Goal: Task Accomplishment & Management: Complete application form

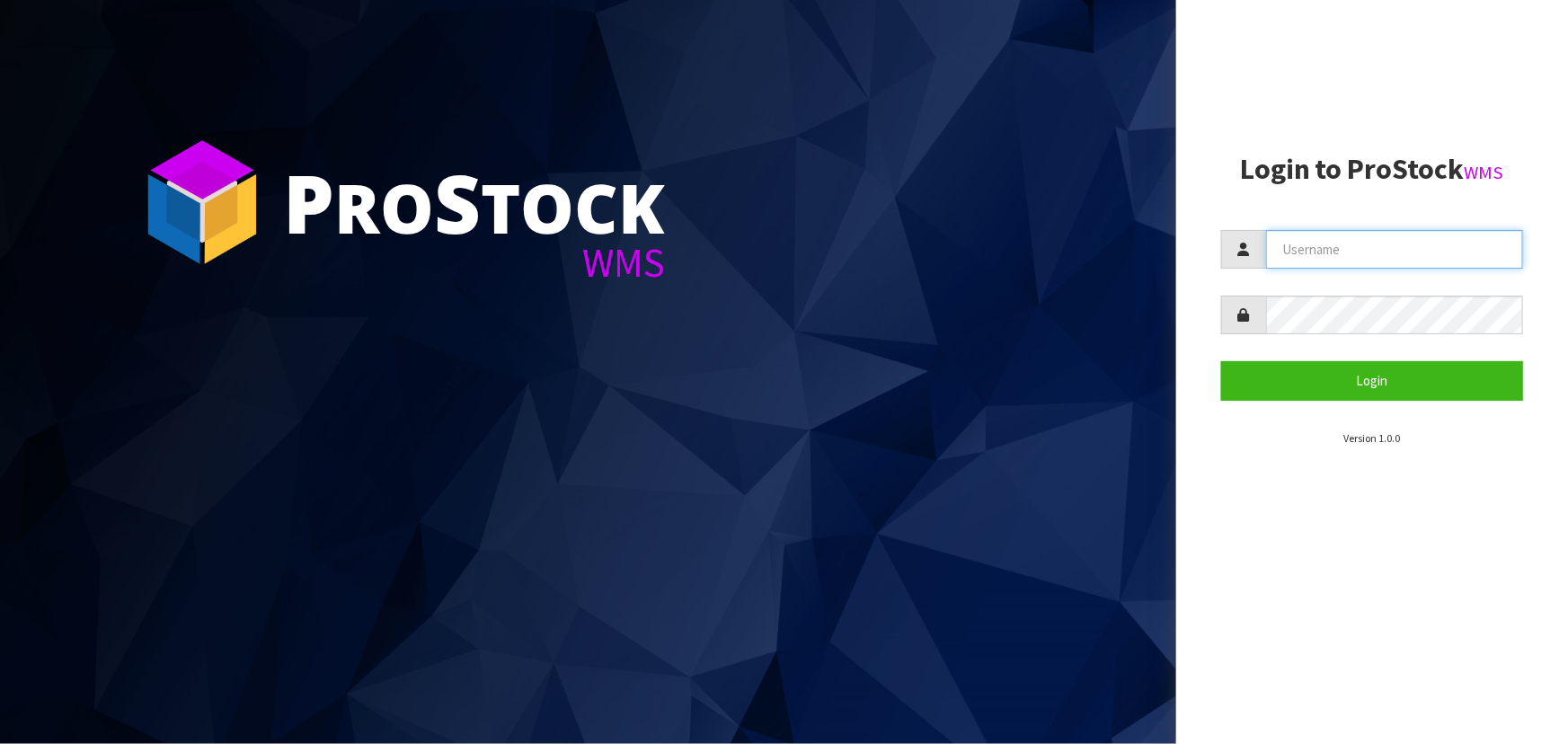
click at [1315, 250] on input "text" at bounding box center [1395, 249] width 257 height 38
type input "m"
type input "MAUSALI@CWL.CO.NZ"
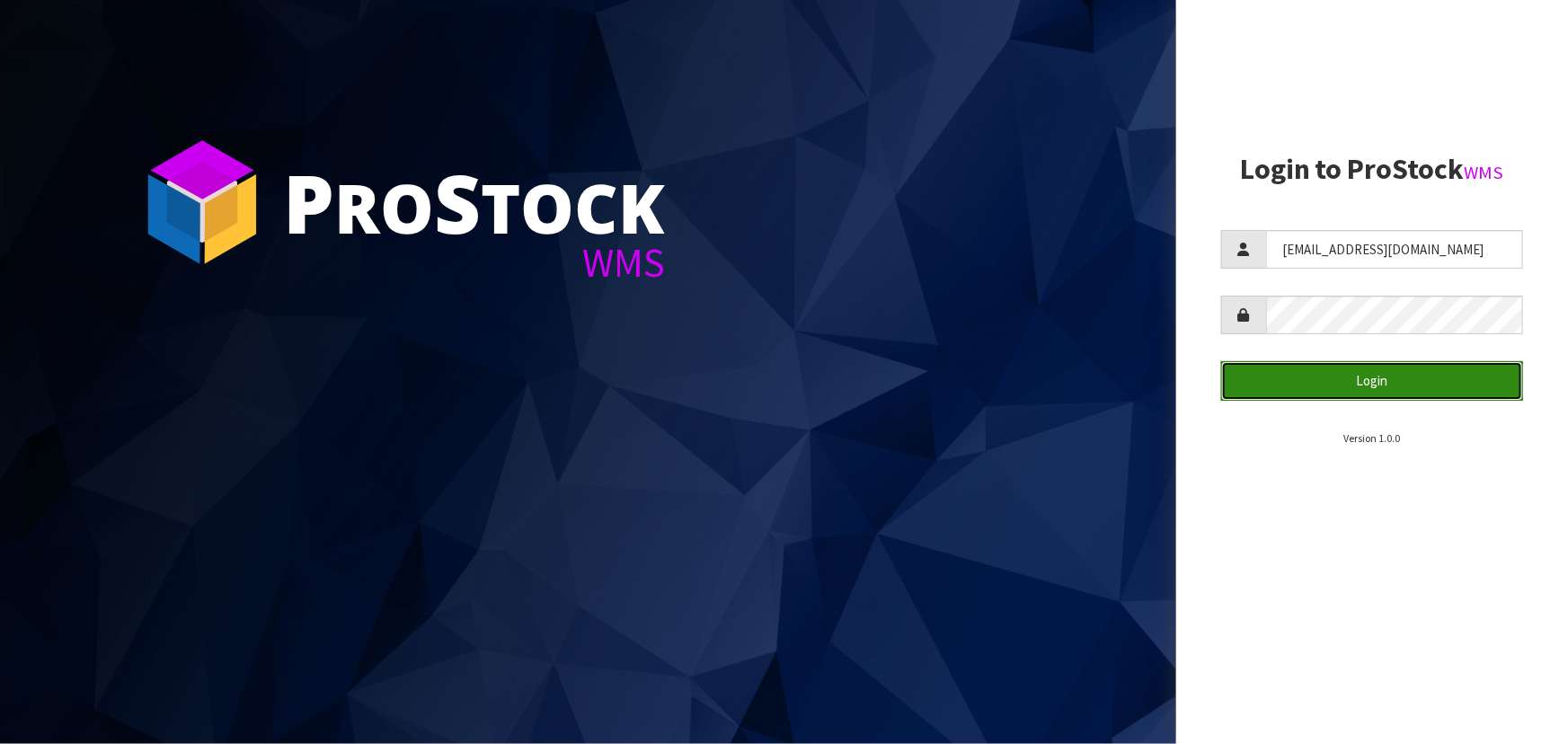
click at [1314, 381] on button "Login" at bounding box center [1372, 380] width 302 height 38
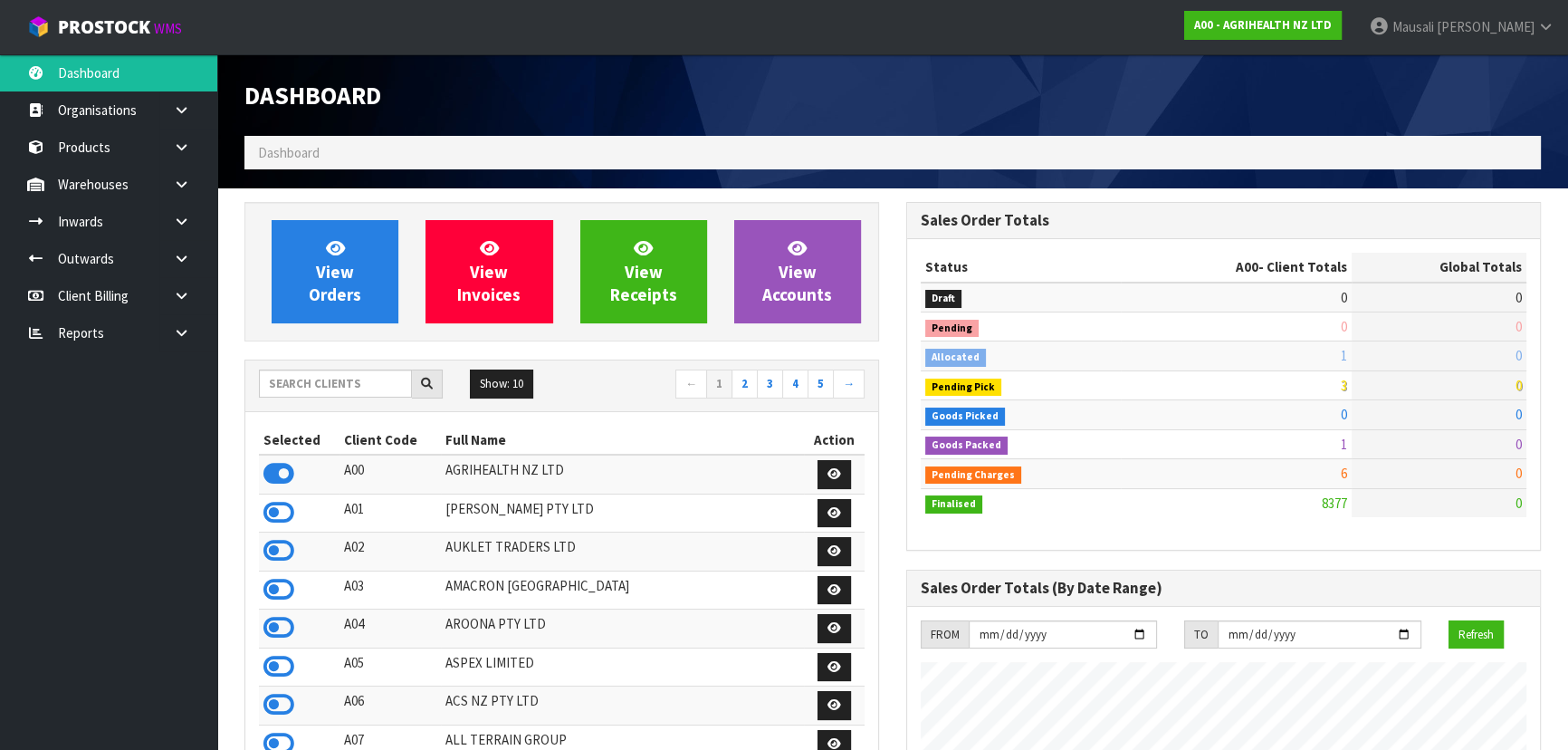
scroll to position [1369, 661]
click at [300, 383] on input "text" at bounding box center [335, 383] width 153 height 28
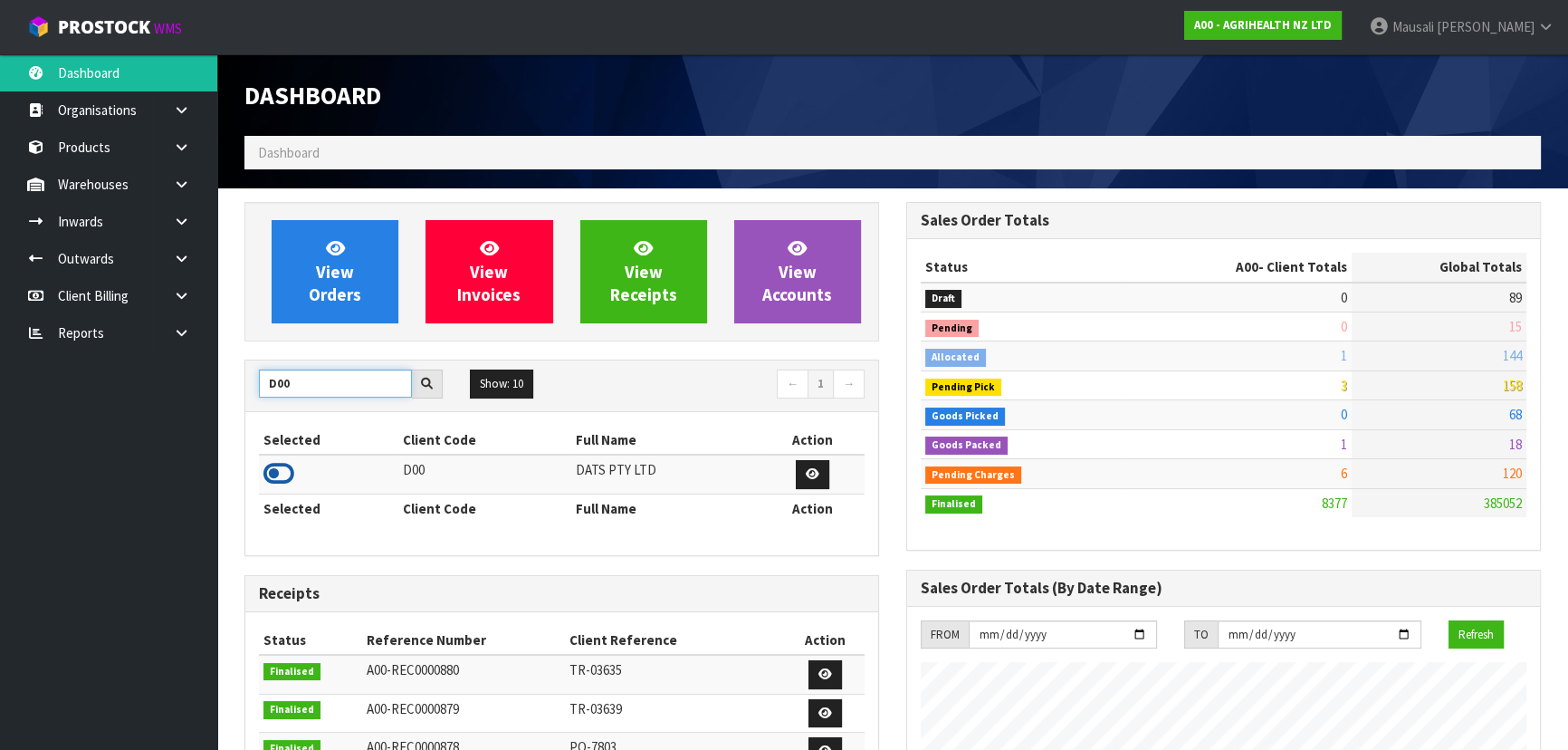
type input "D00"
click at [289, 470] on icon at bounding box center [278, 474] width 30 height 28
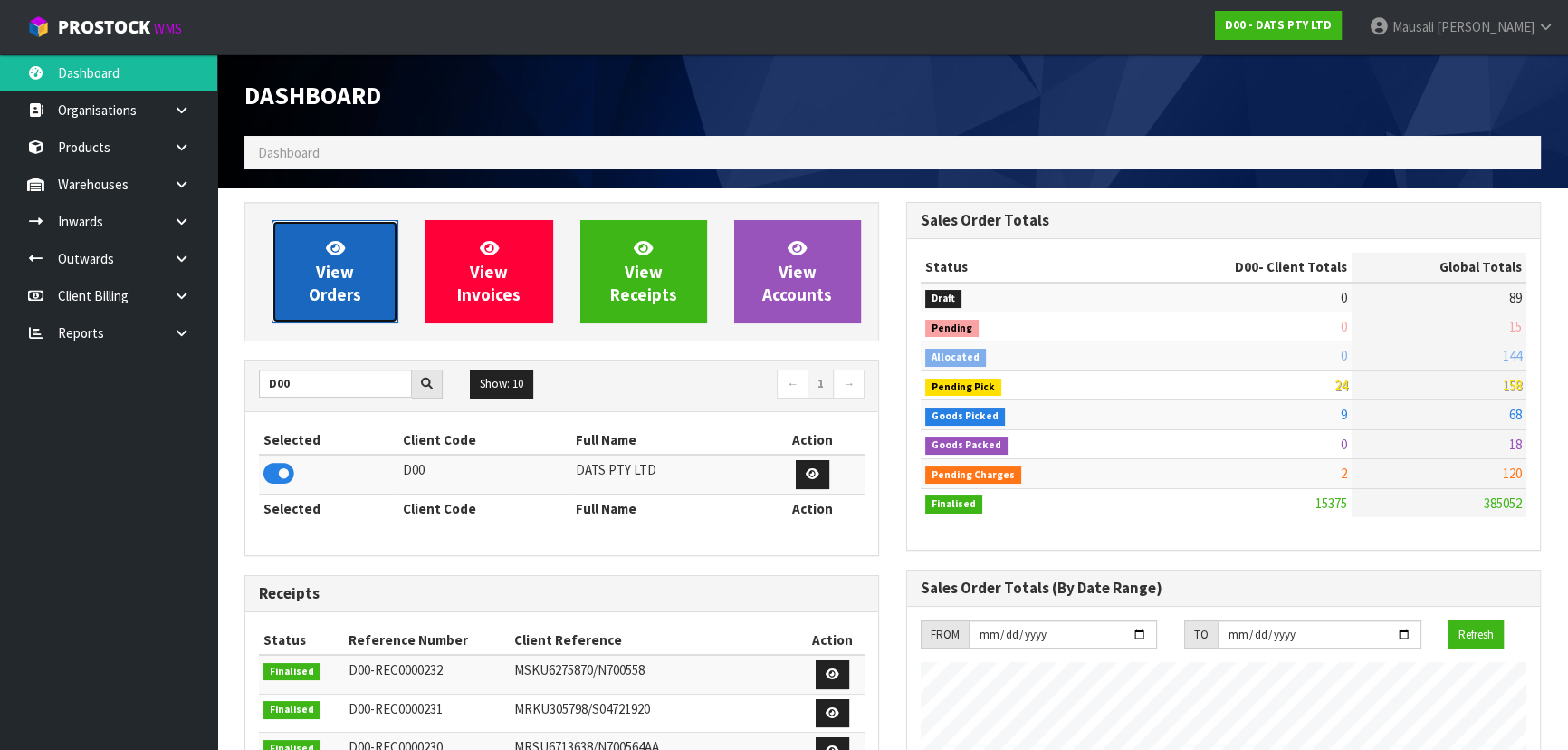
click at [352, 254] on link "View Orders" at bounding box center [335, 271] width 127 height 103
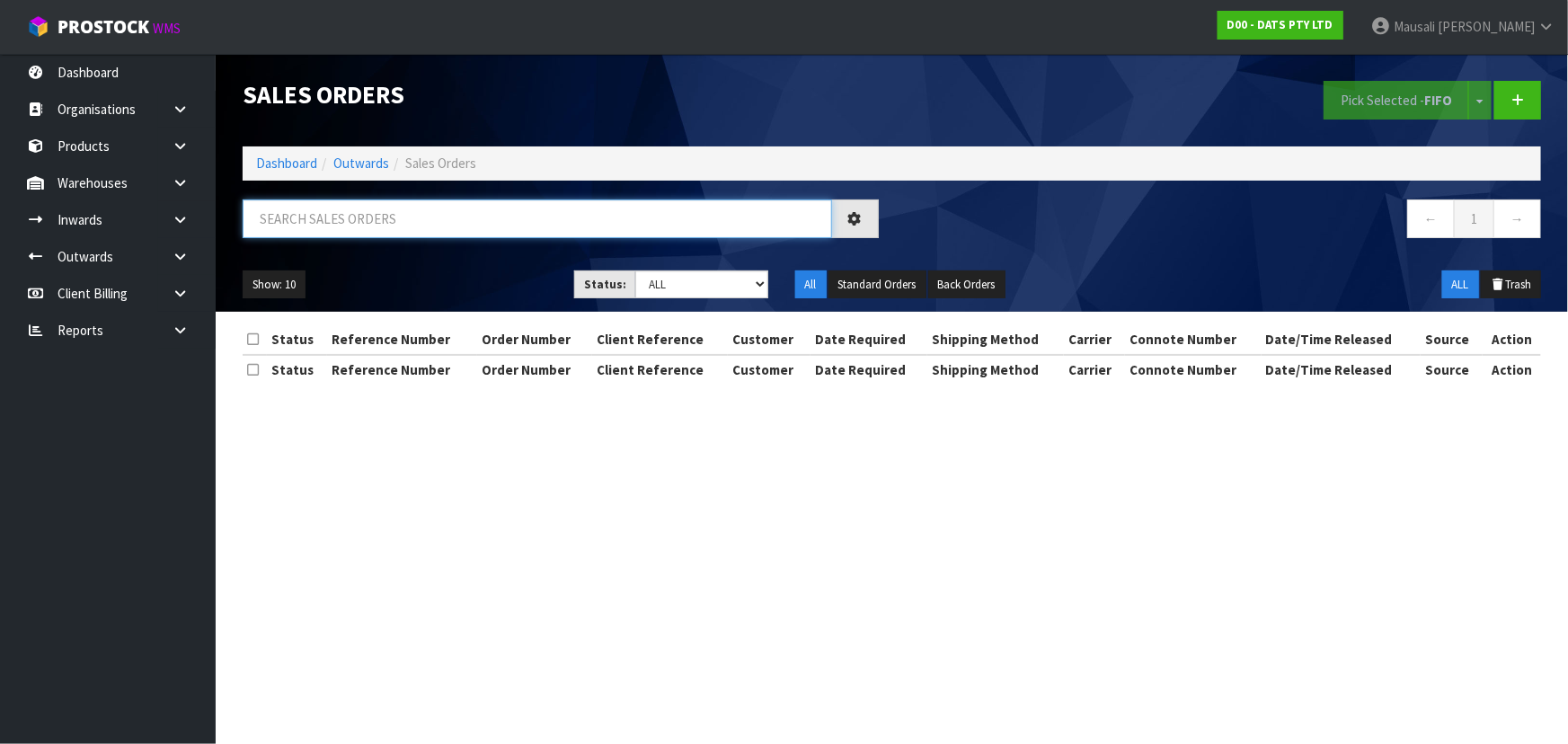
click at [303, 219] on input "text" at bounding box center [537, 219] width 589 height 38
click at [282, 154] on link "Dashboard" at bounding box center [286, 162] width 61 height 17
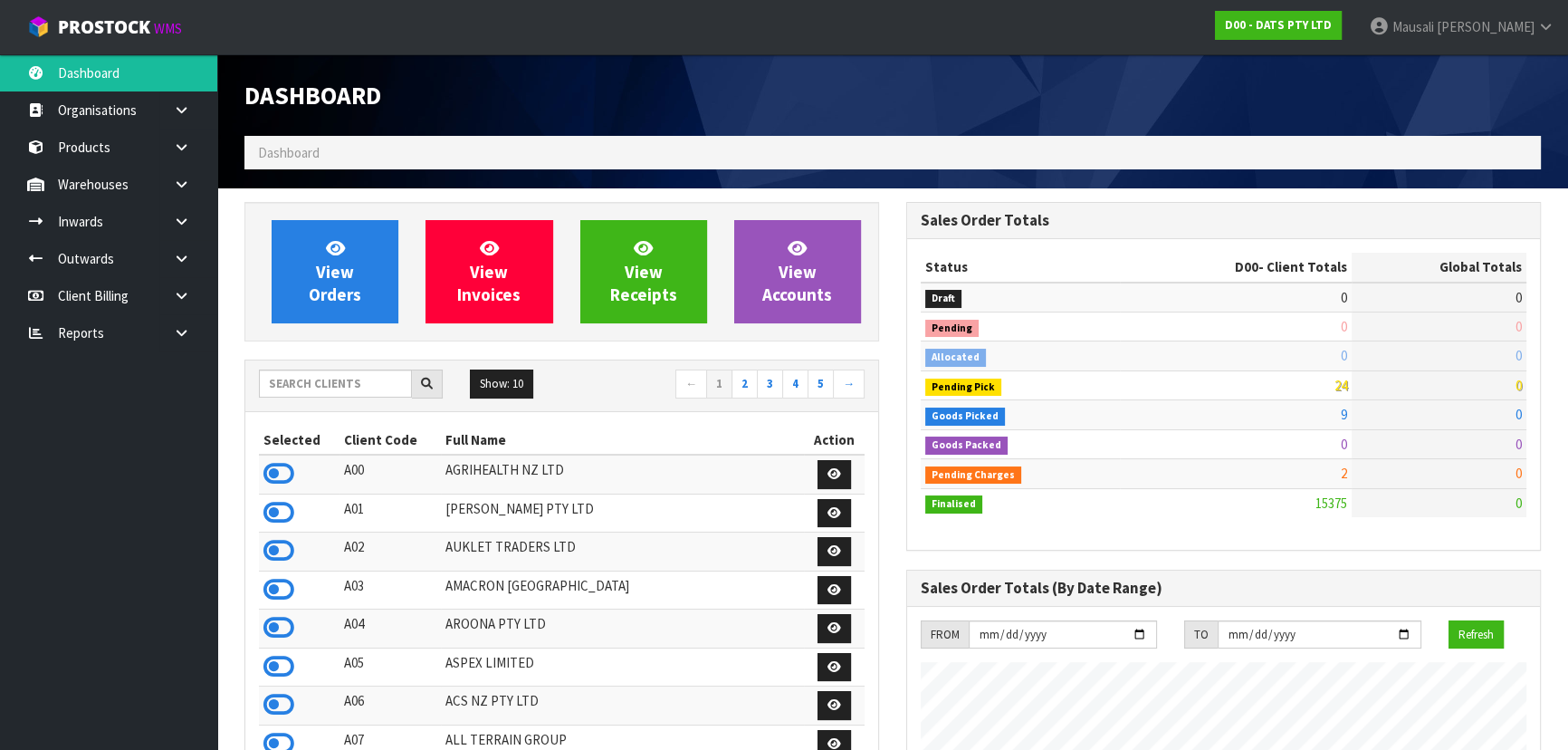
scroll to position [1369, 661]
click at [300, 381] on input "text" at bounding box center [335, 383] width 153 height 28
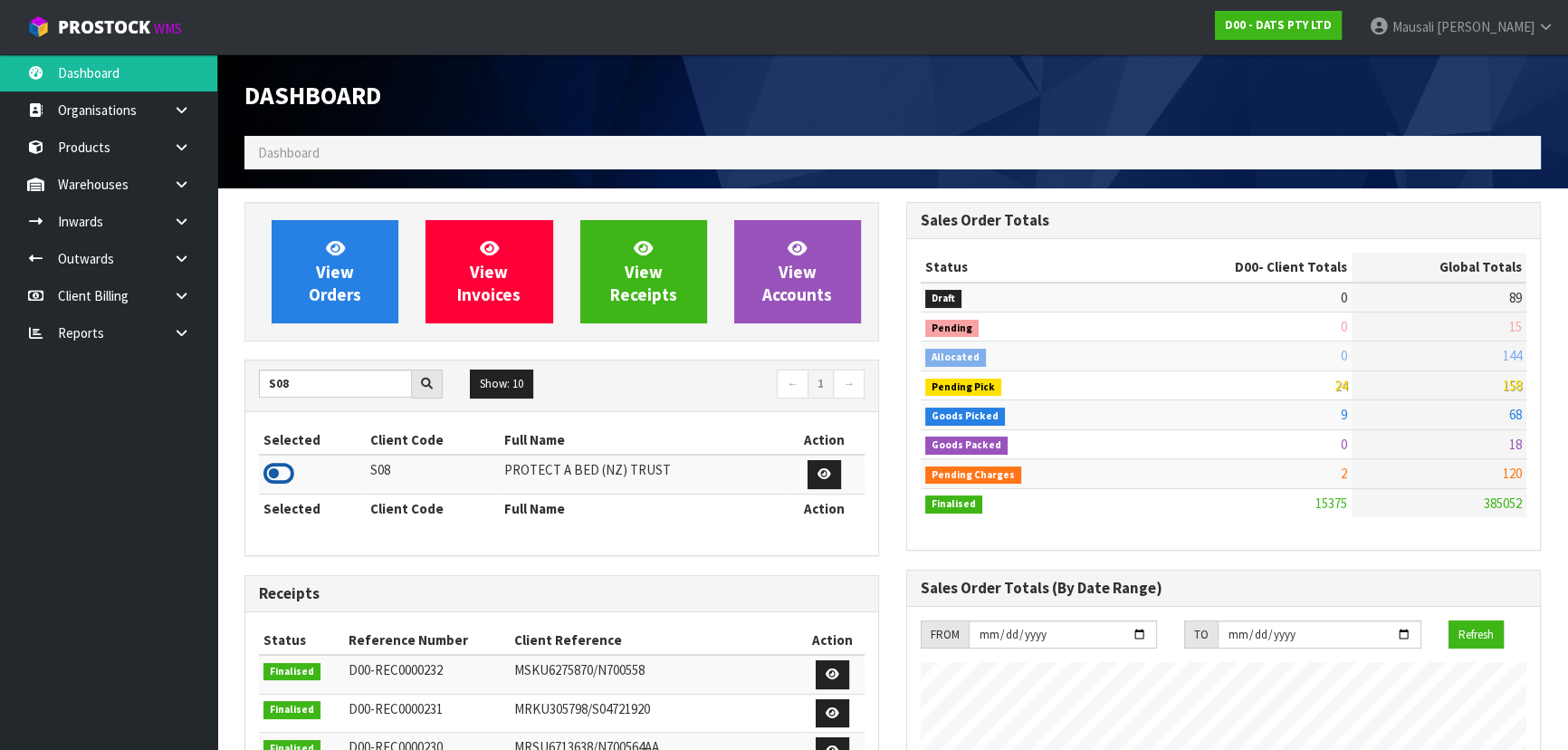
click at [290, 473] on icon at bounding box center [278, 474] width 30 height 28
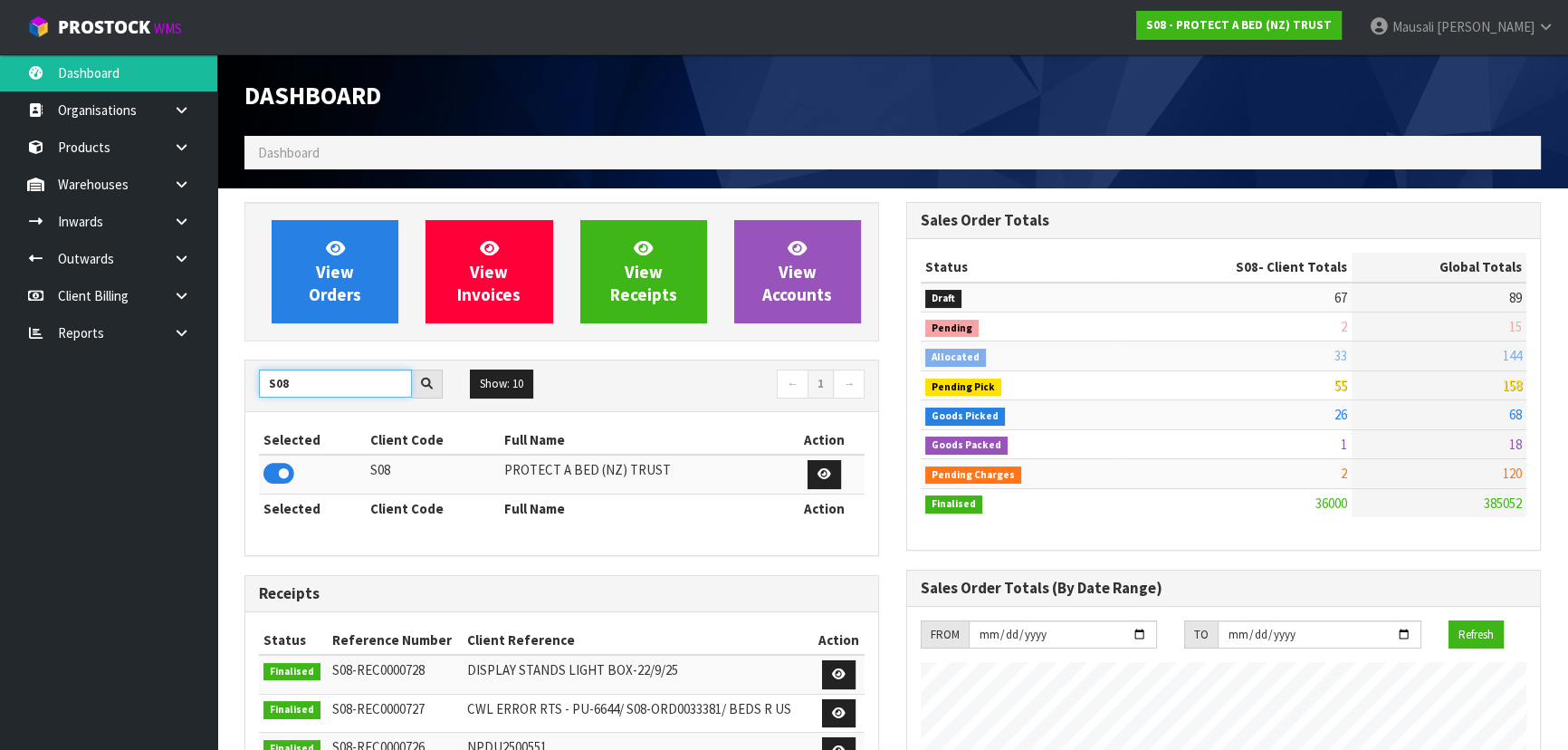
drag, startPoint x: 307, startPoint y: 387, endPoint x: 267, endPoint y: 389, distance: 40.0
click at [253, 386] on div "S08" at bounding box center [351, 384] width 211 height 29
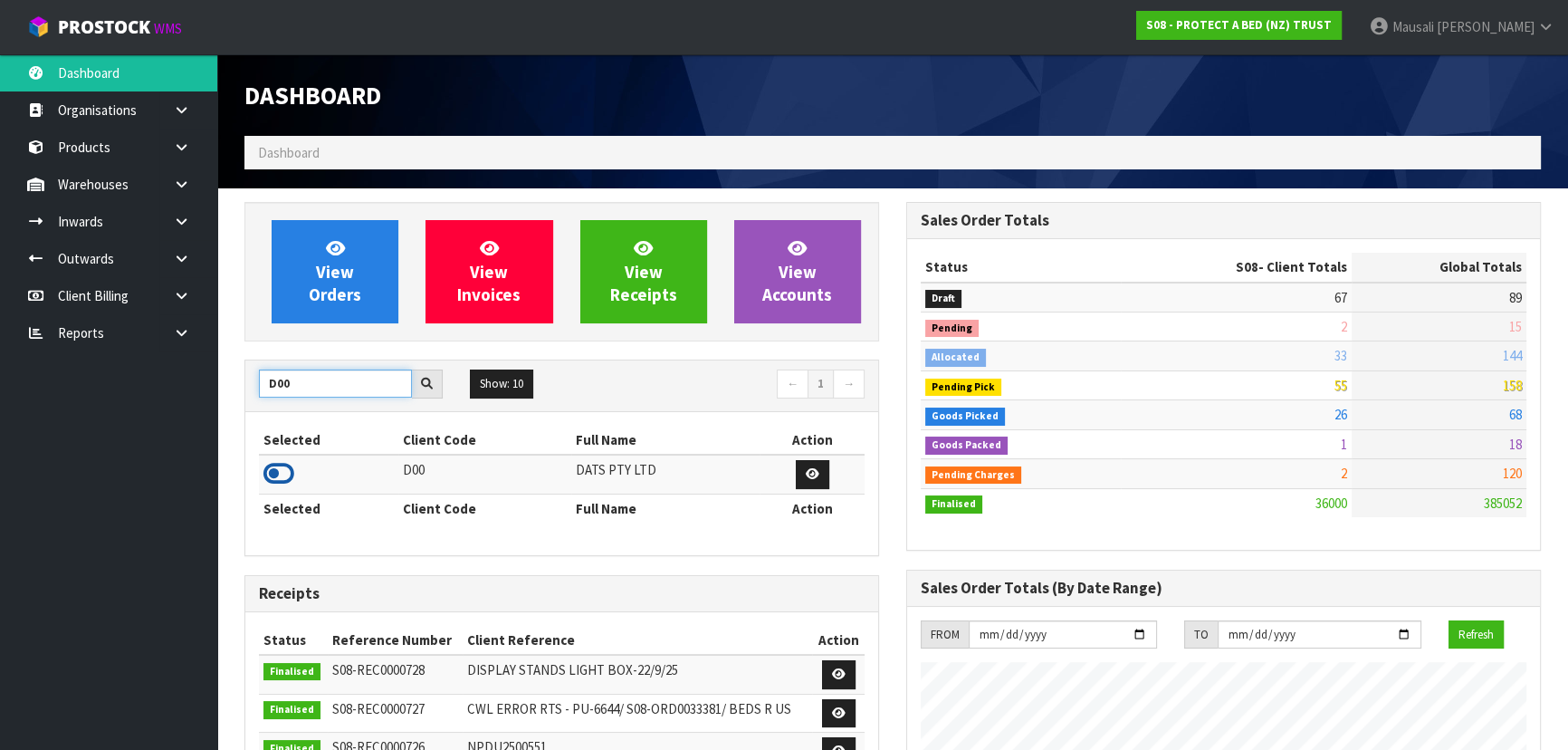
type input "D00"
click at [278, 473] on icon at bounding box center [278, 474] width 30 height 28
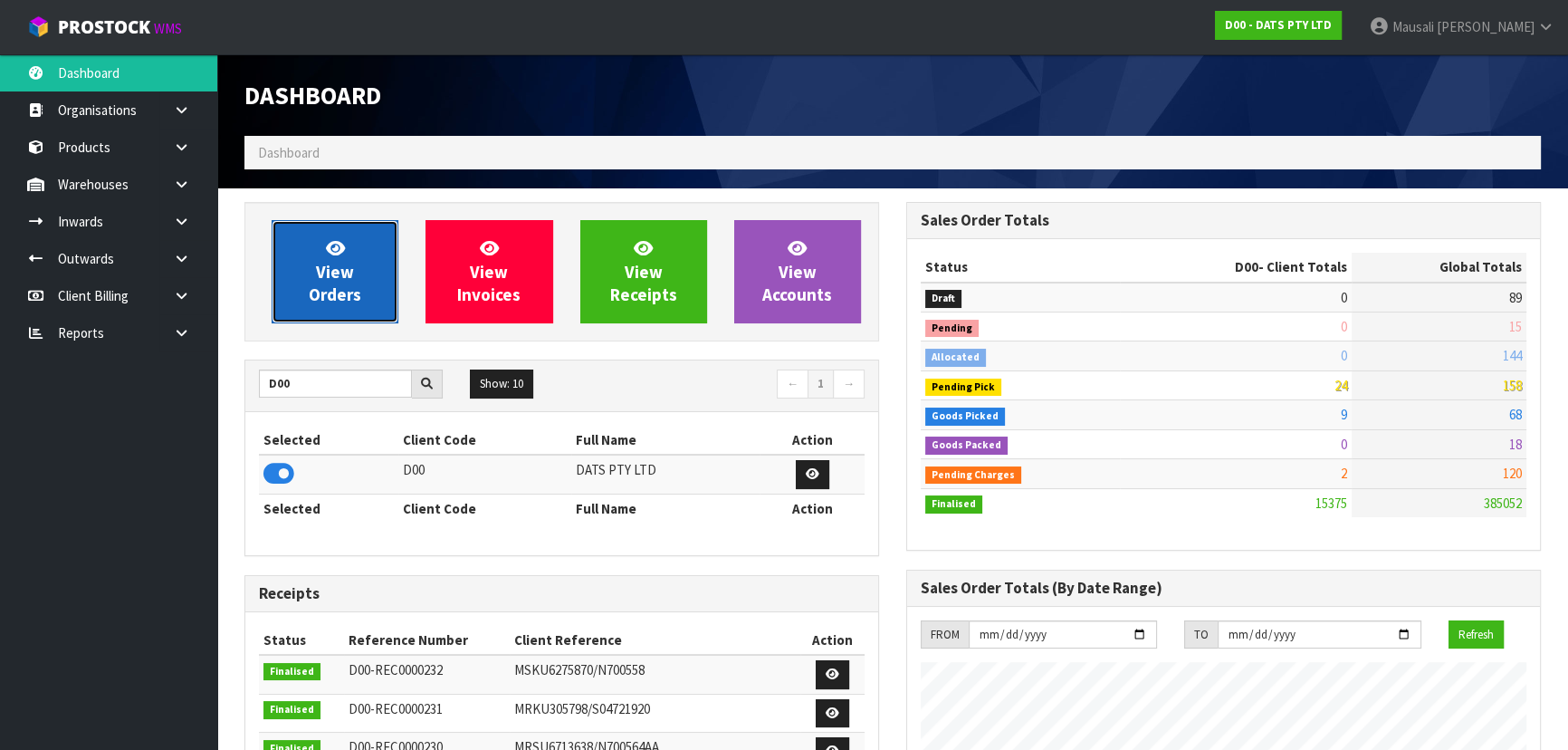
click at [344, 269] on span "View Orders" at bounding box center [335, 271] width 52 height 68
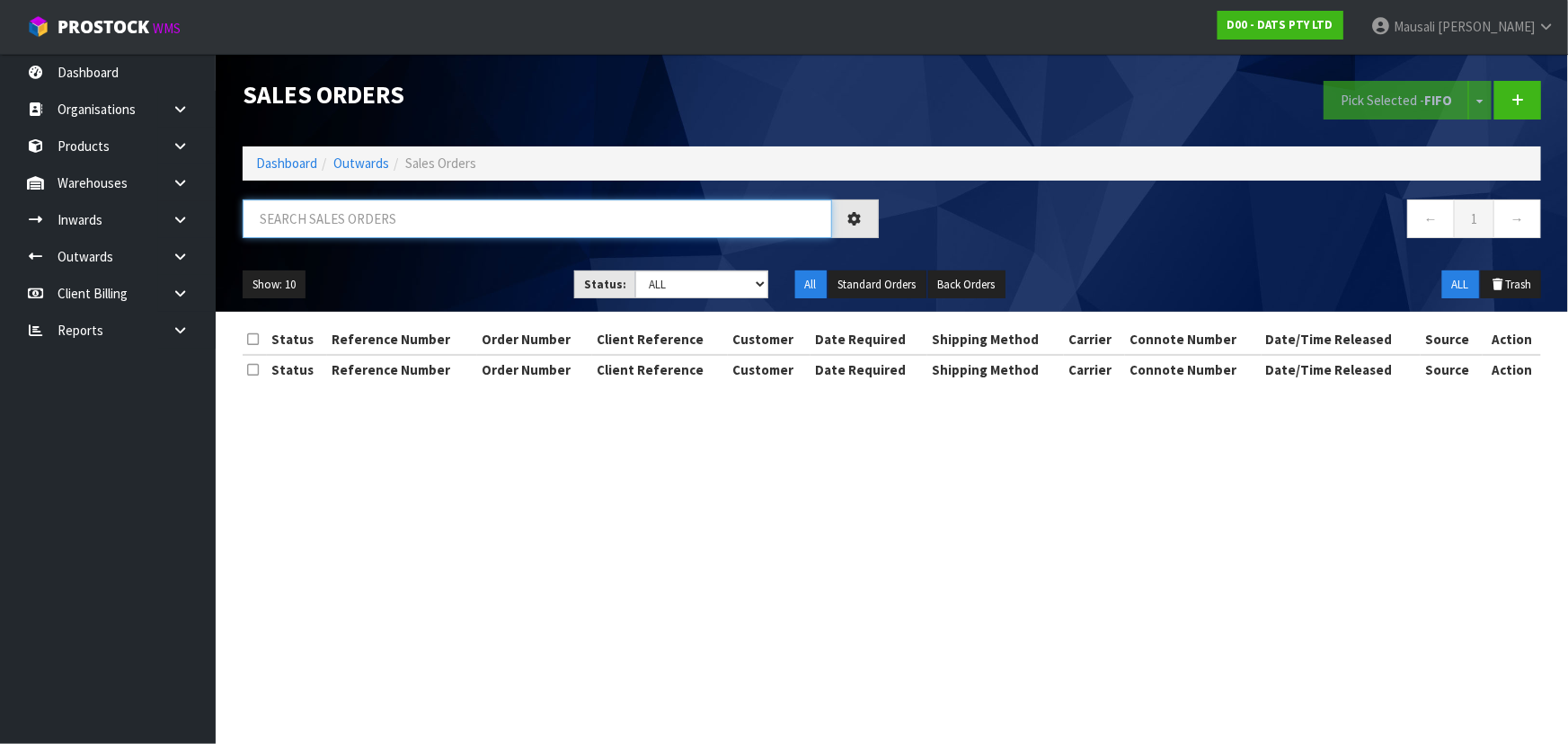
click at [317, 216] on input "text" at bounding box center [537, 219] width 589 height 38
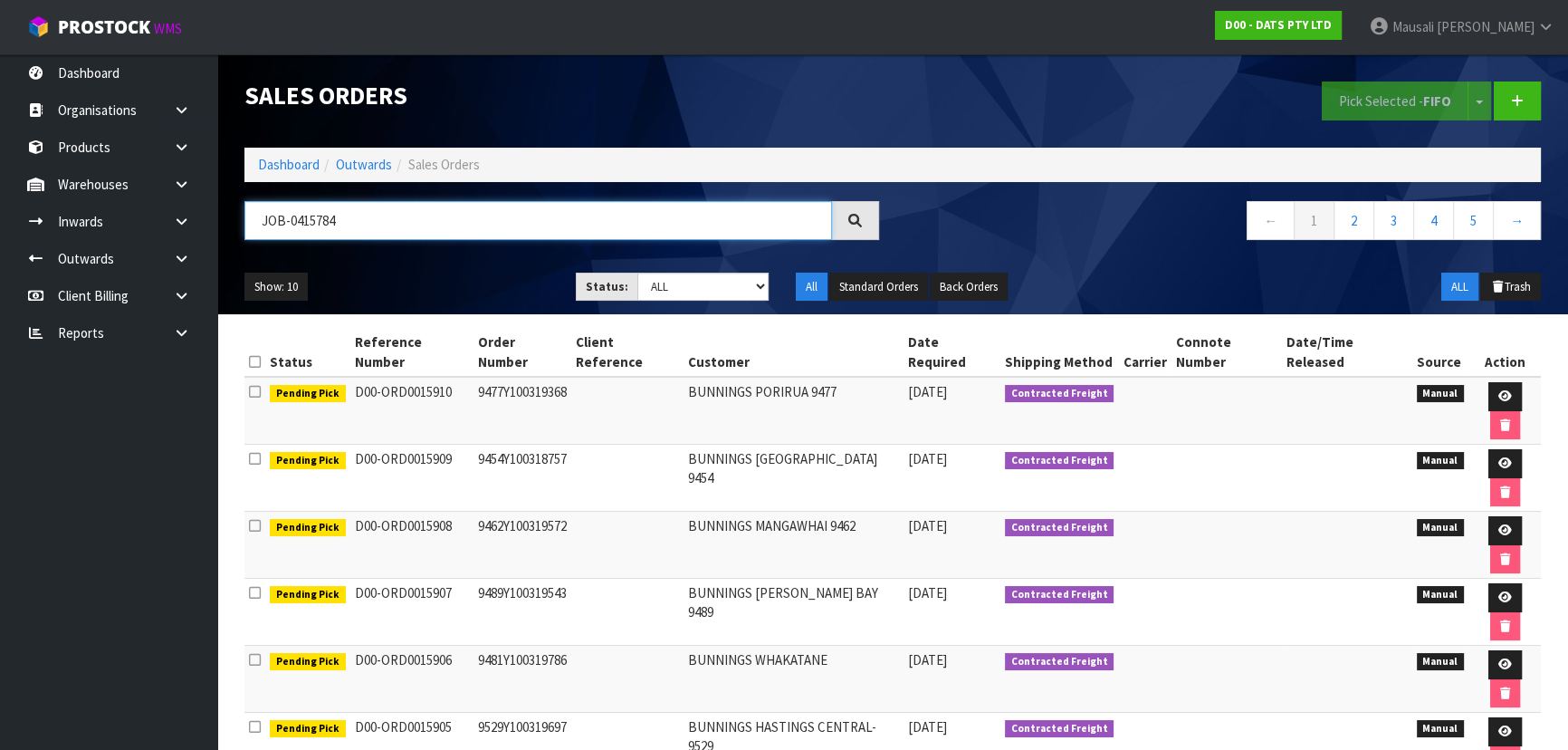
type input "JOB-0415784"
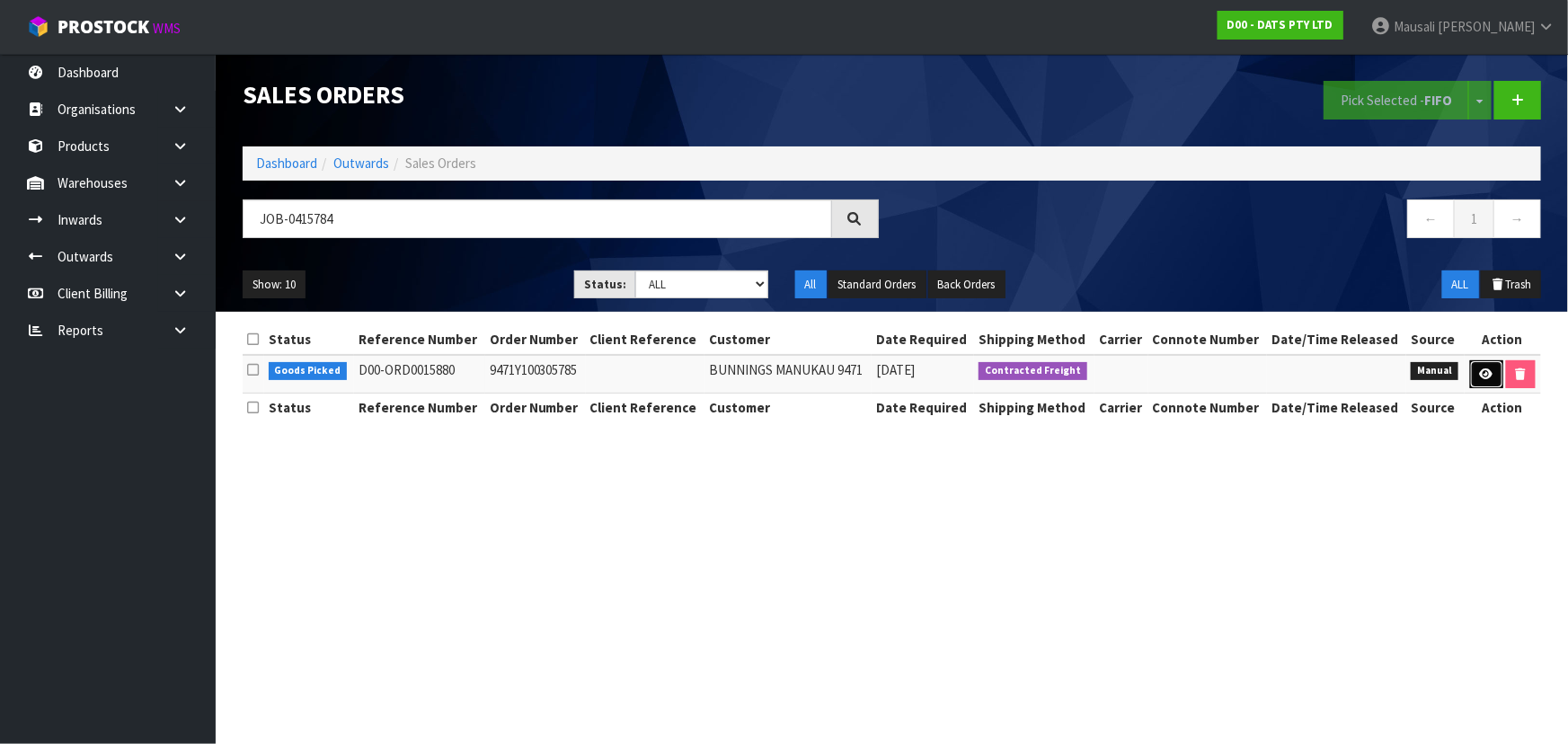
click at [1480, 368] on icon at bounding box center [1487, 374] width 14 height 12
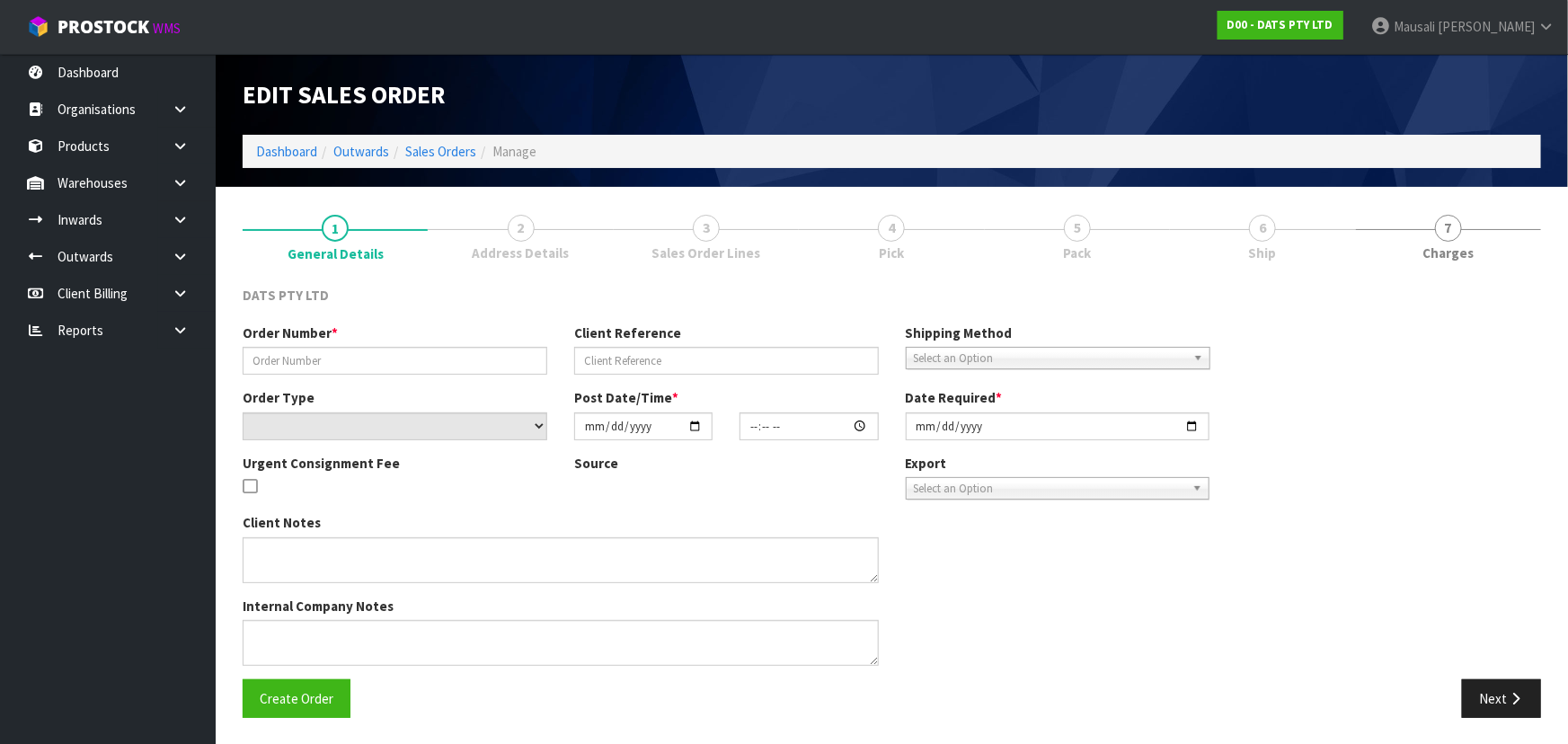
type input "9471Y100305785"
select select "number:0"
type input "2025-10-03"
type input "10:07:00.000"
type input "2025-10-03"
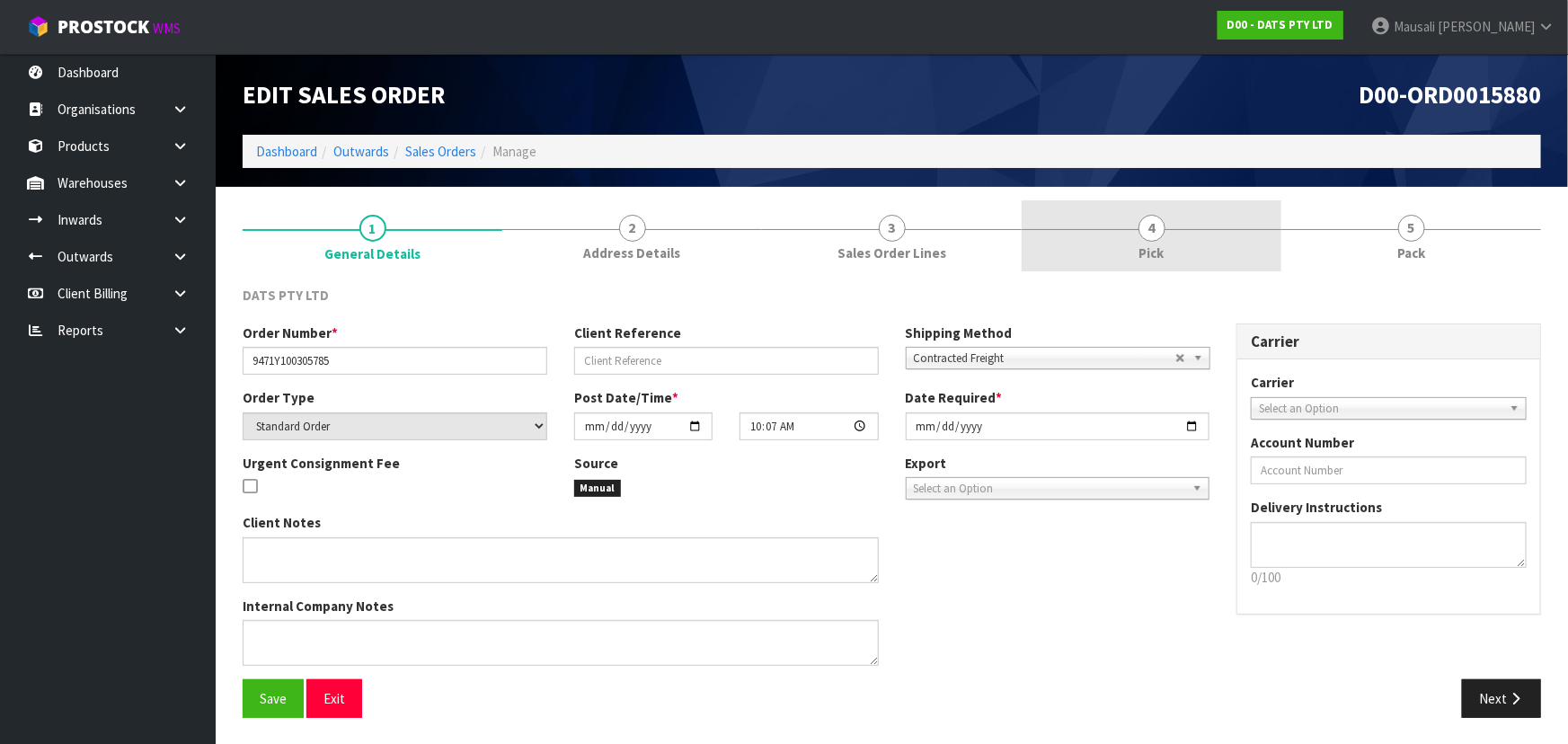
click at [1187, 243] on link "4 Pick" at bounding box center [1151, 236] width 260 height 71
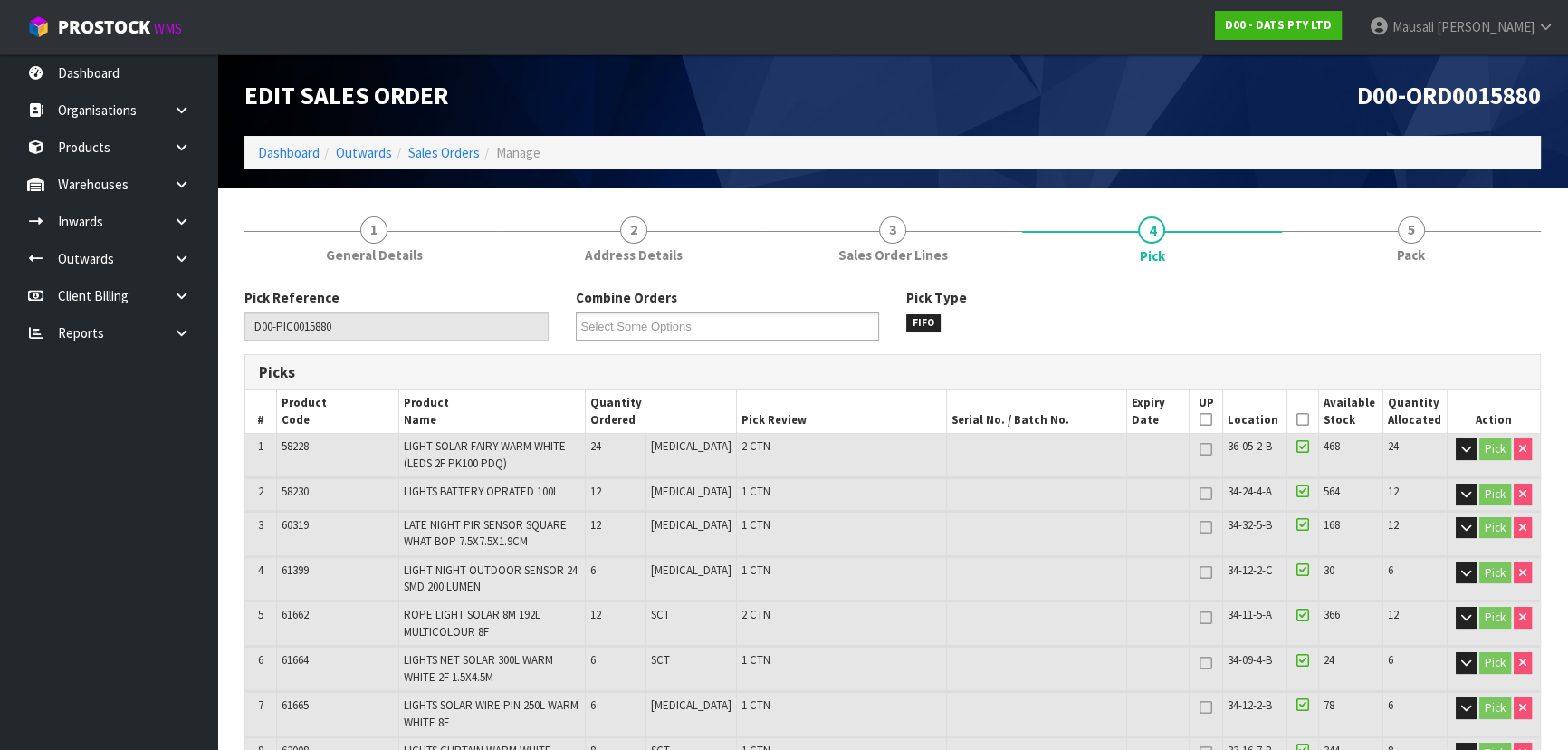
click at [1297, 419] on icon at bounding box center [1303, 419] width 13 height 1
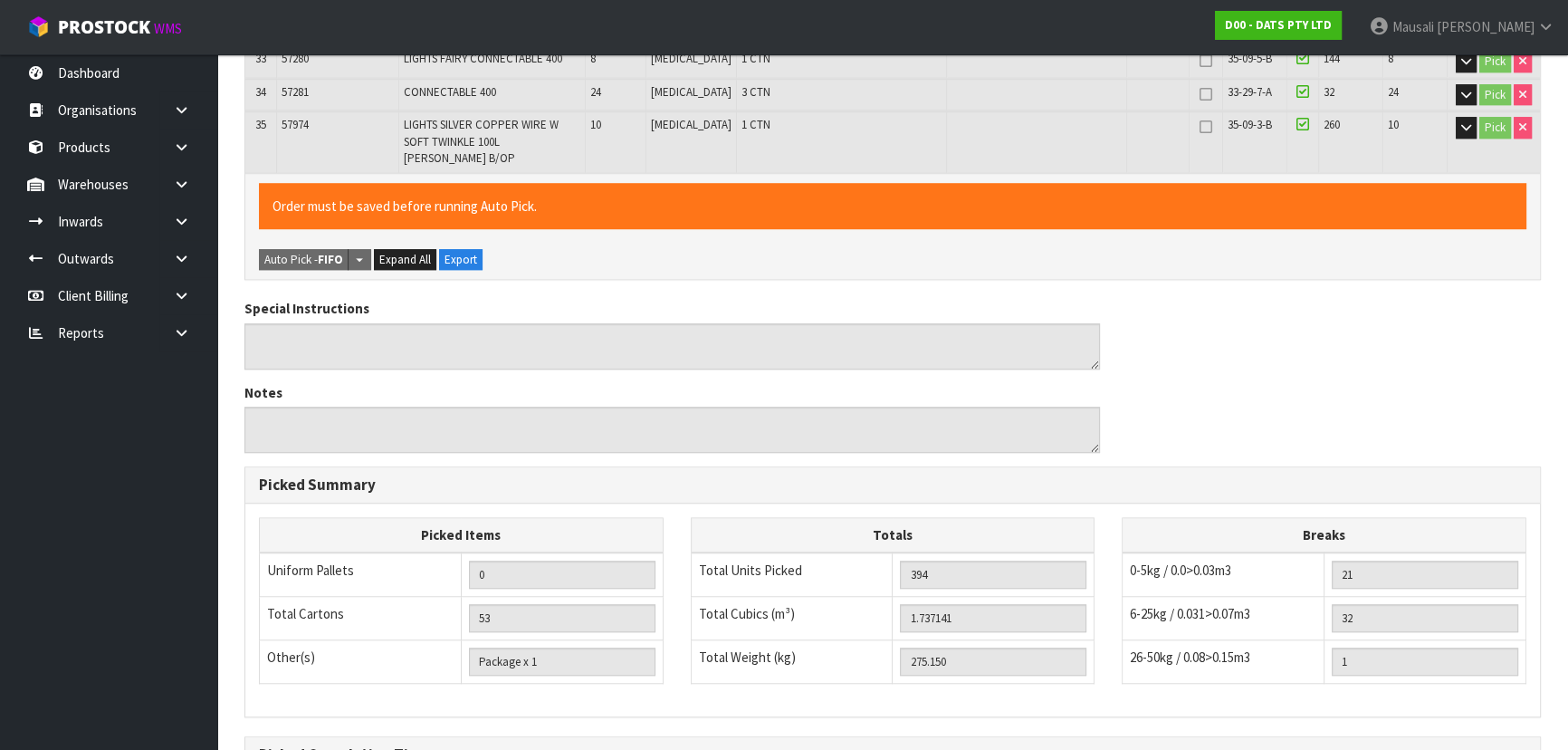
scroll to position [1827, 0]
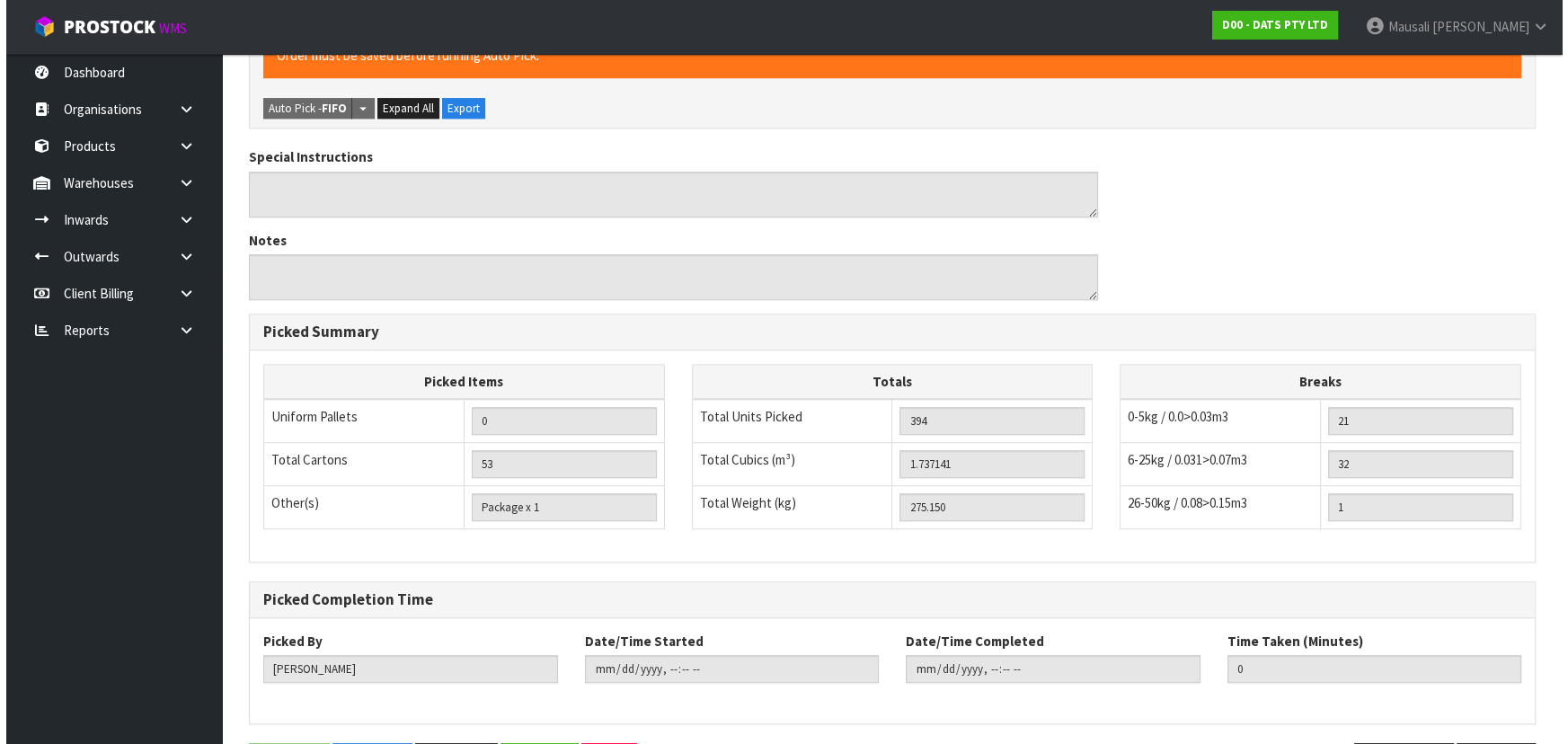
scroll to position [0, 0]
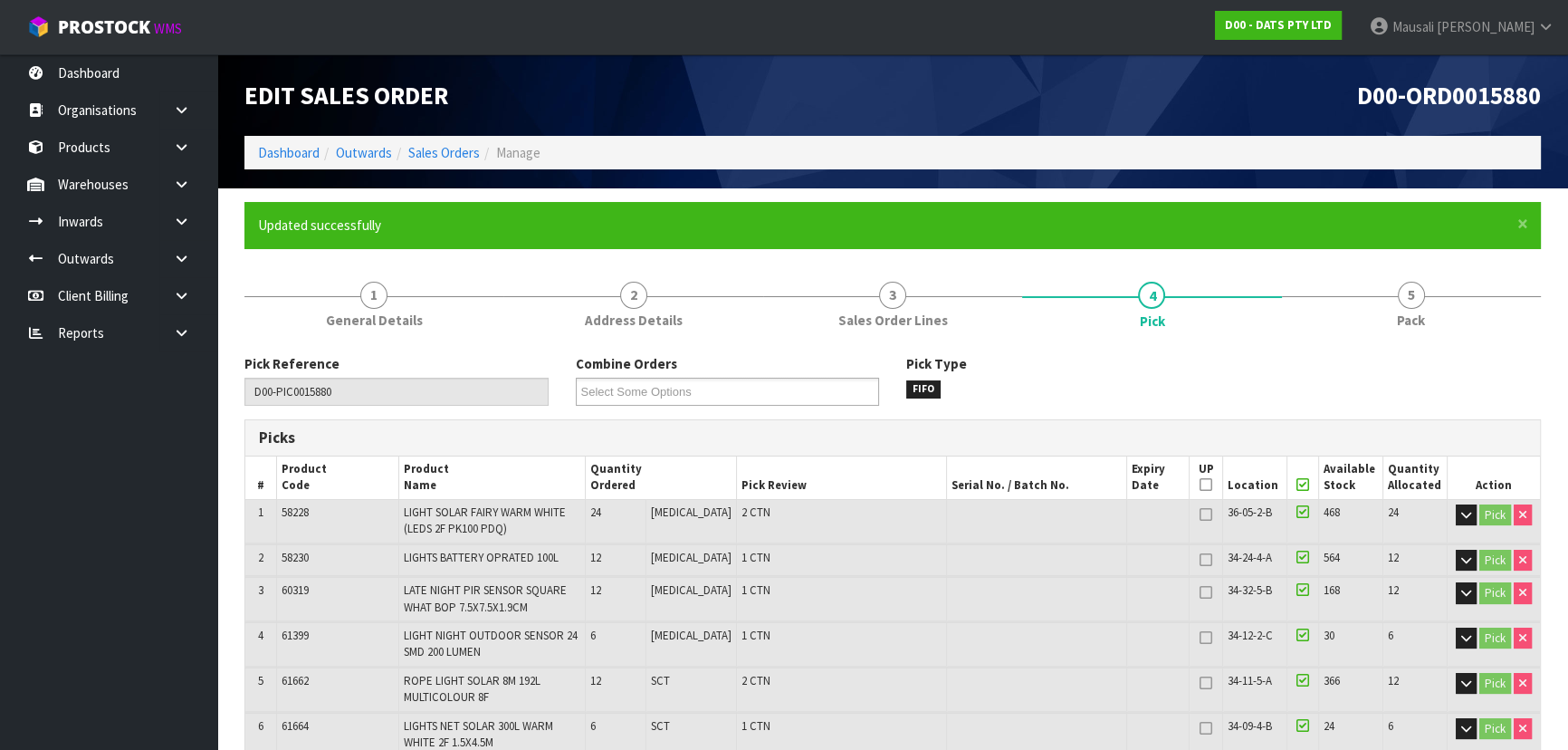
click at [1401, 304] on span "5" at bounding box center [1412, 295] width 28 height 28
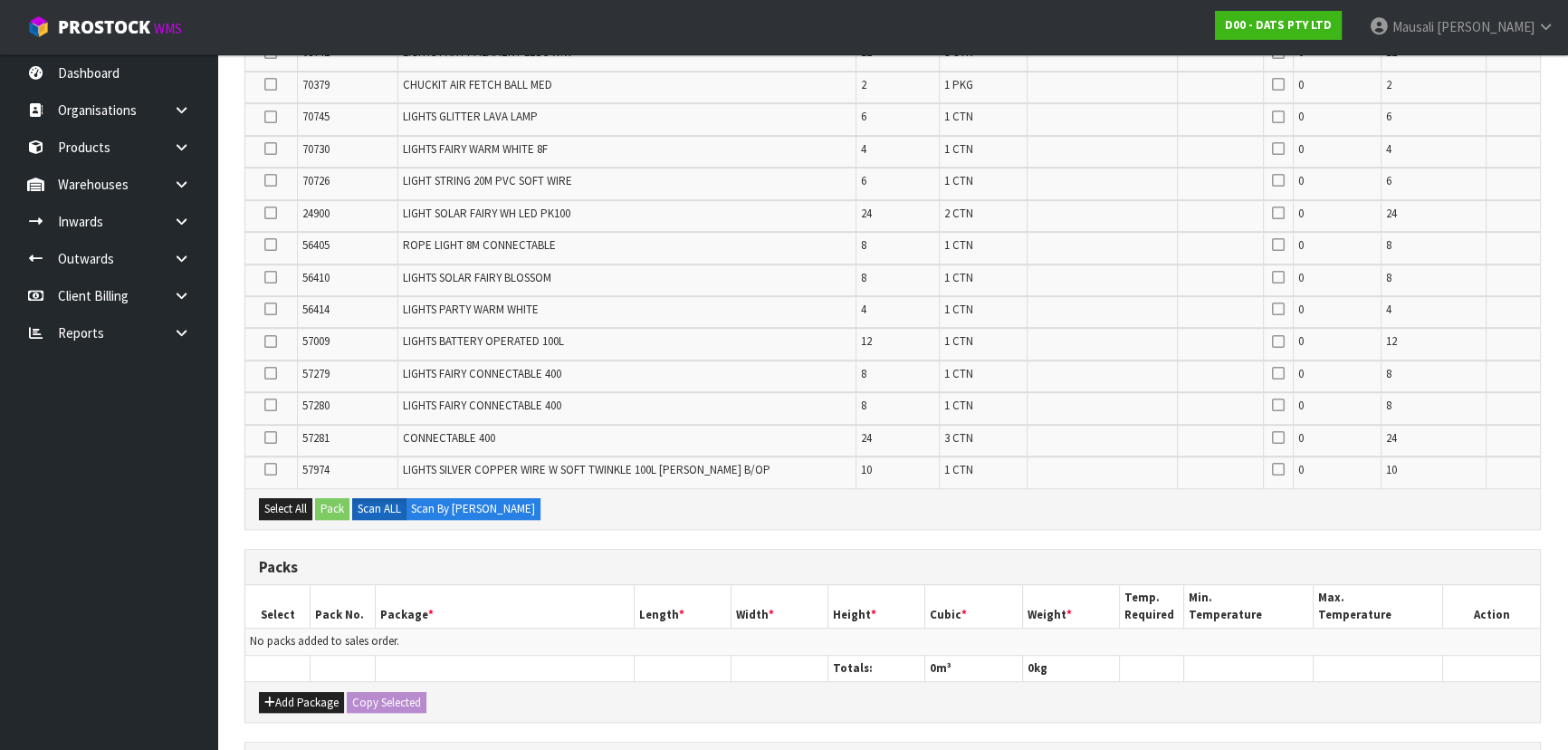
scroll to position [1234, 0]
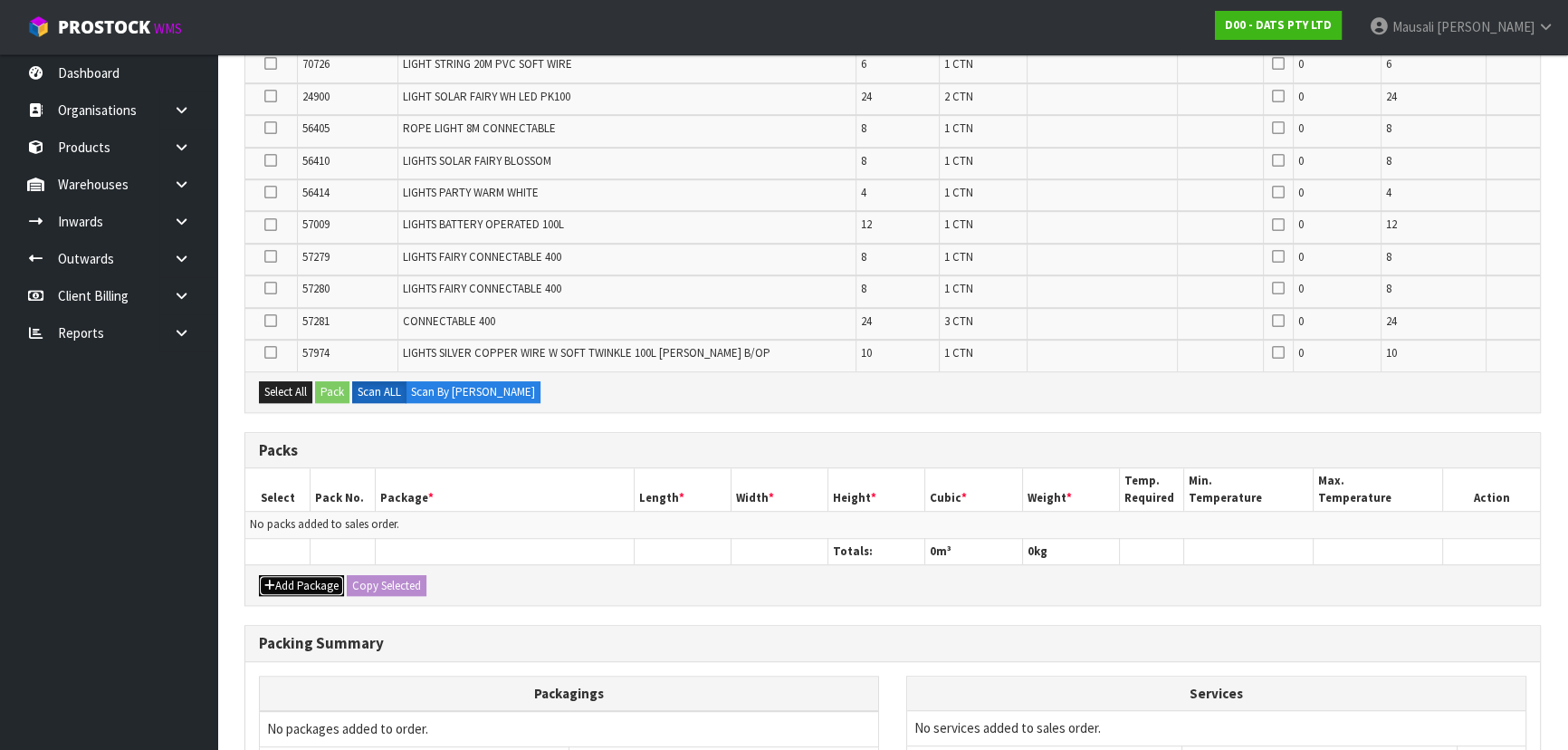
click at [292, 579] on button "Add Package" at bounding box center [301, 586] width 85 height 22
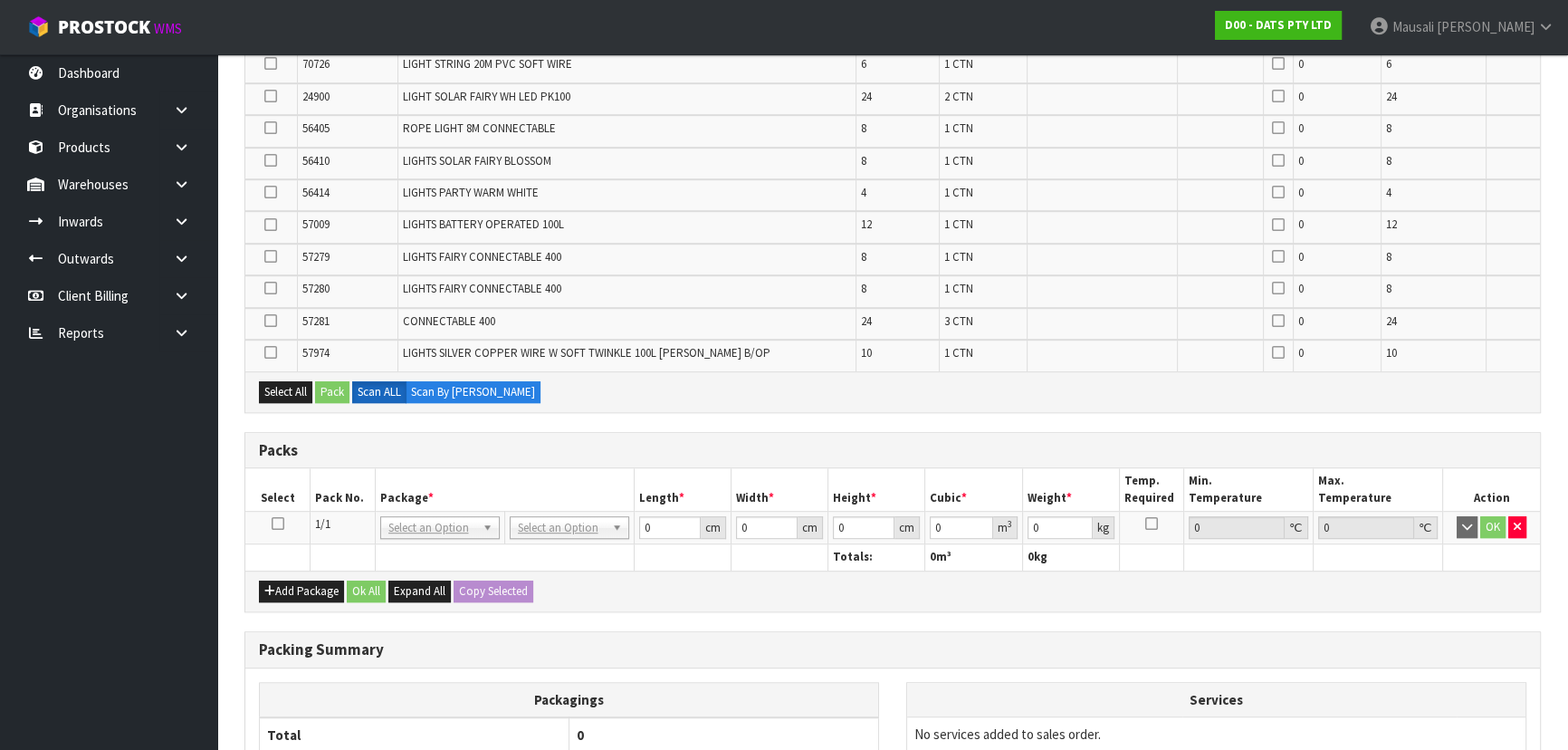
click at [273, 523] on icon at bounding box center [278, 523] width 13 height 1
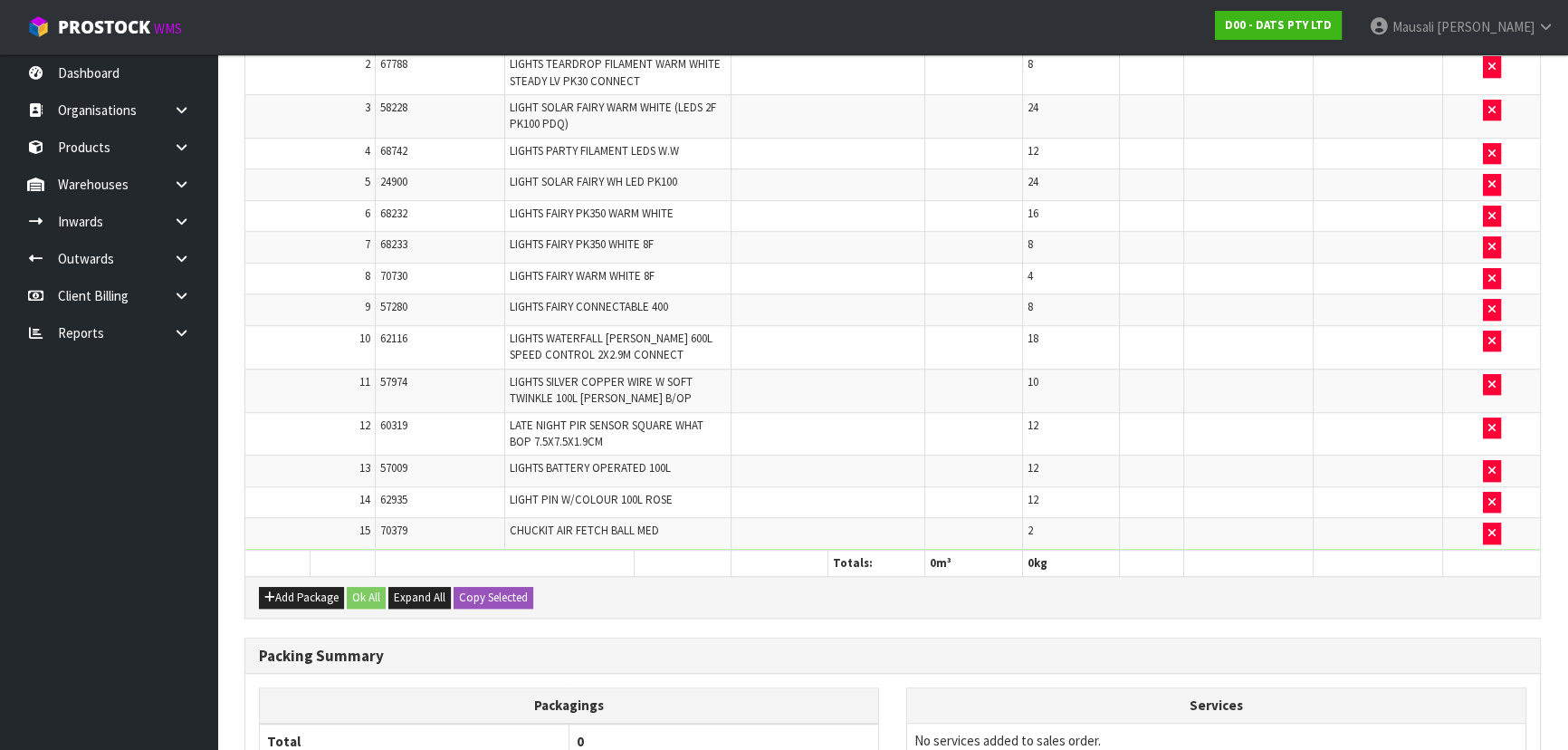
scroll to position [1528, 0]
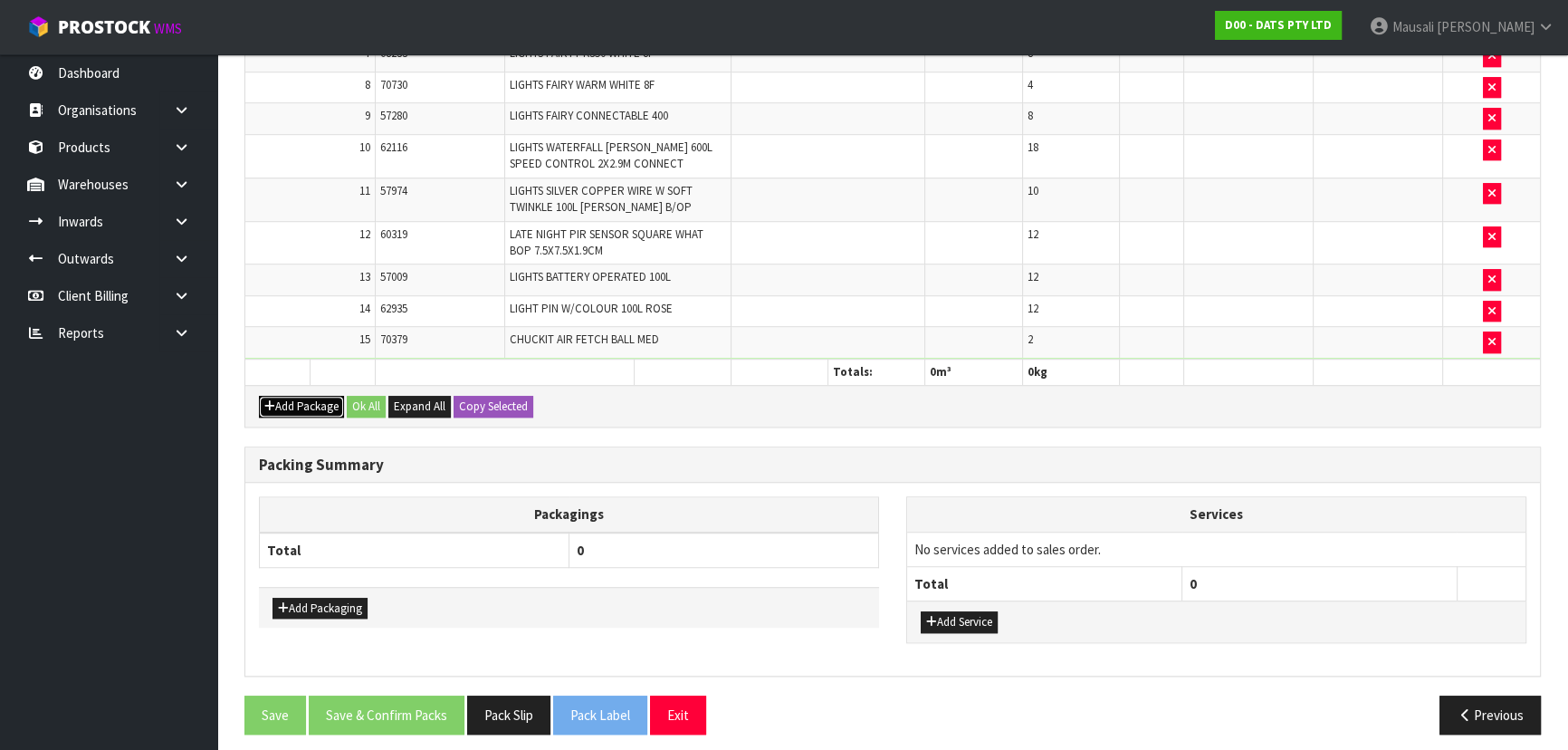
click at [288, 401] on button "Add Package" at bounding box center [301, 407] width 85 height 22
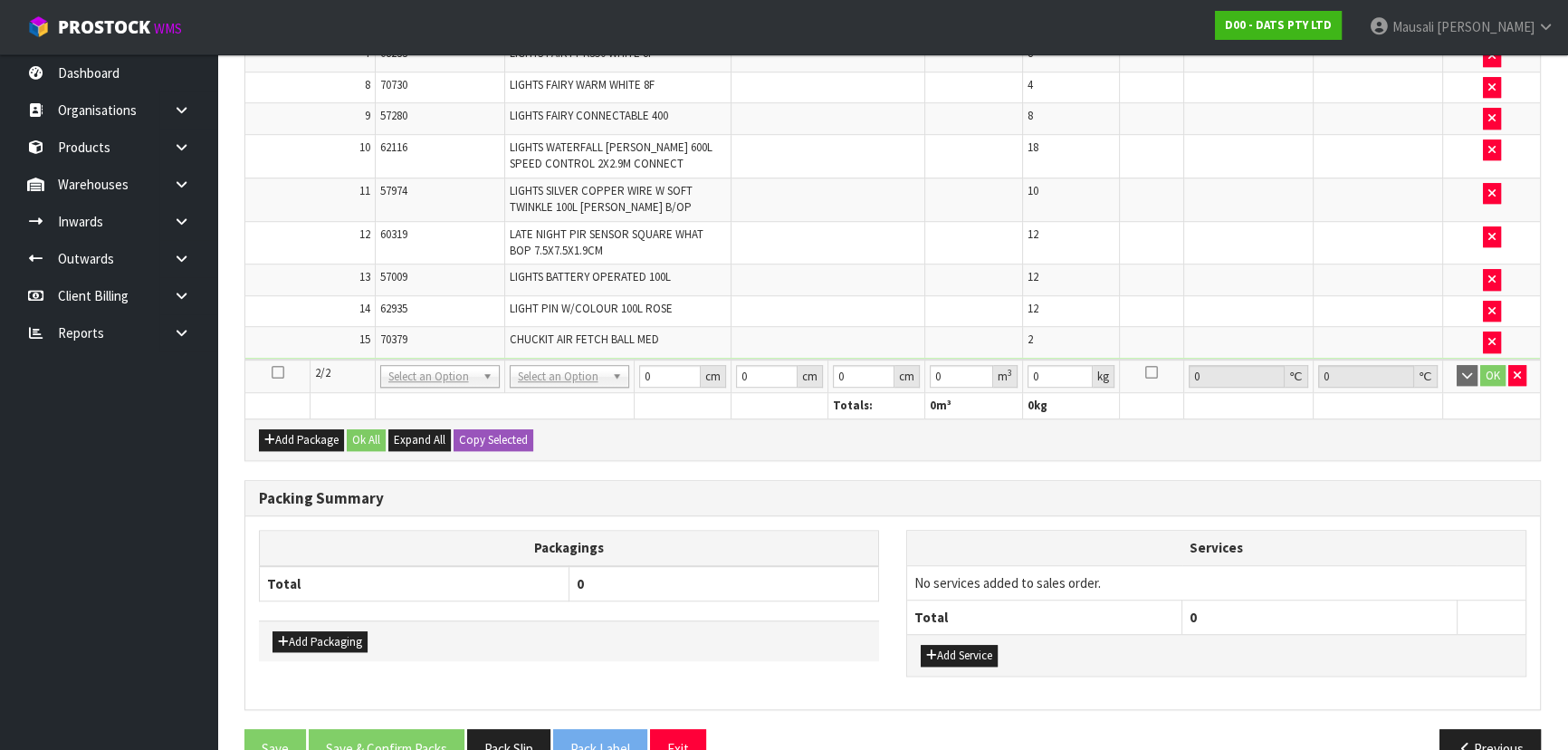
drag, startPoint x: 275, startPoint y: 363, endPoint x: 395, endPoint y: 333, distance: 123.7
click at [277, 372] on icon at bounding box center [278, 372] width 13 height 1
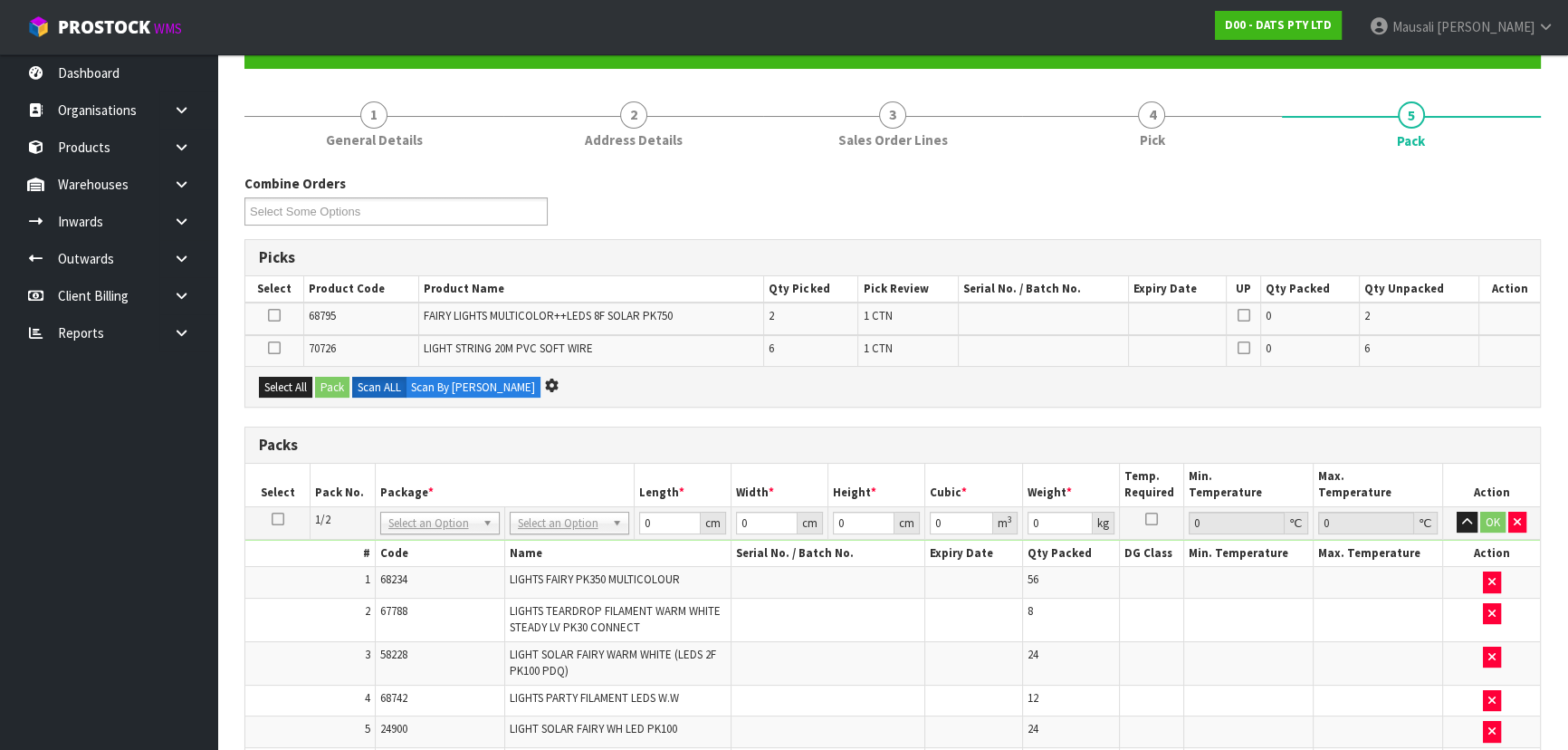
scroll to position [0, 0]
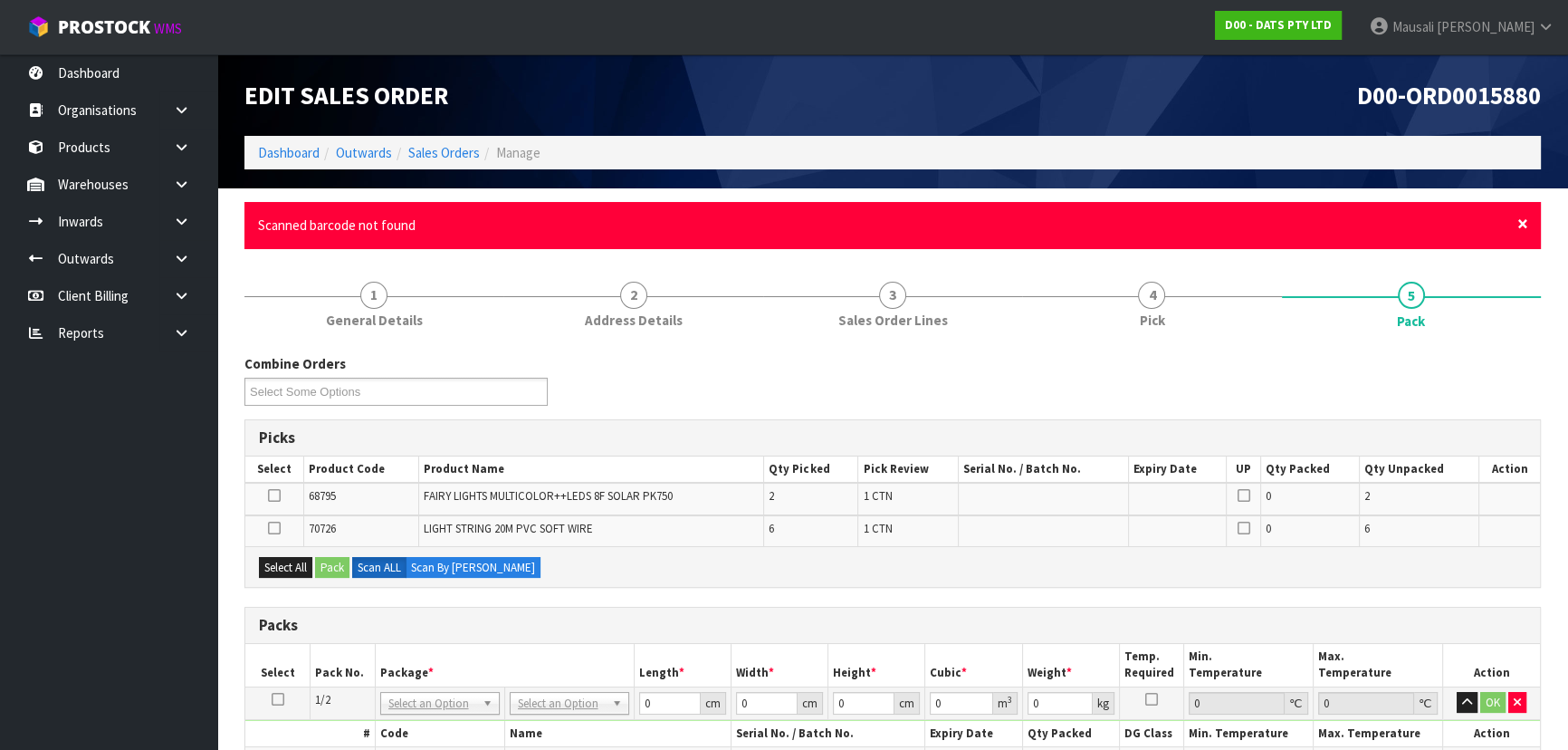
click at [1519, 225] on span "×" at bounding box center [1523, 224] width 11 height 26
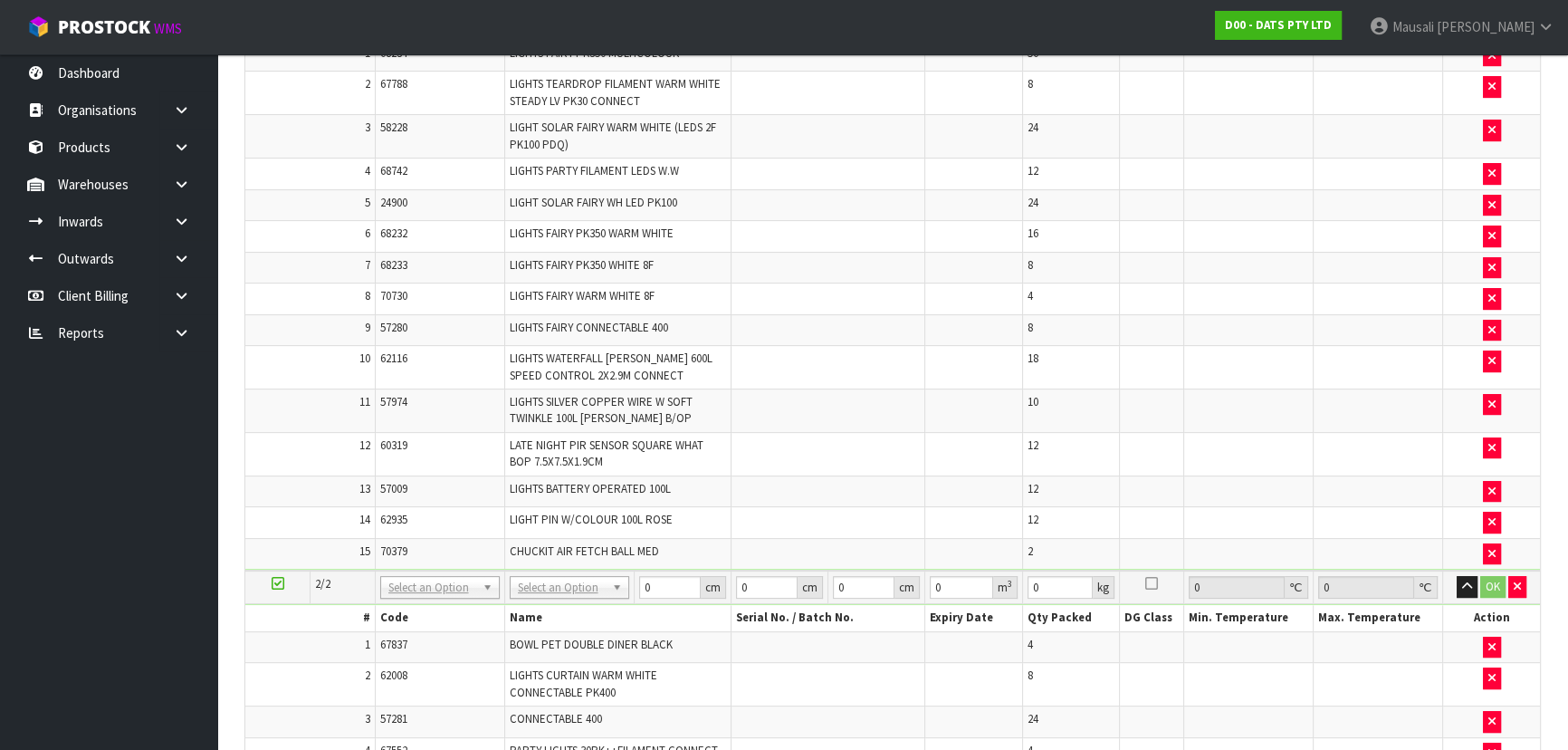
scroll to position [793, 0]
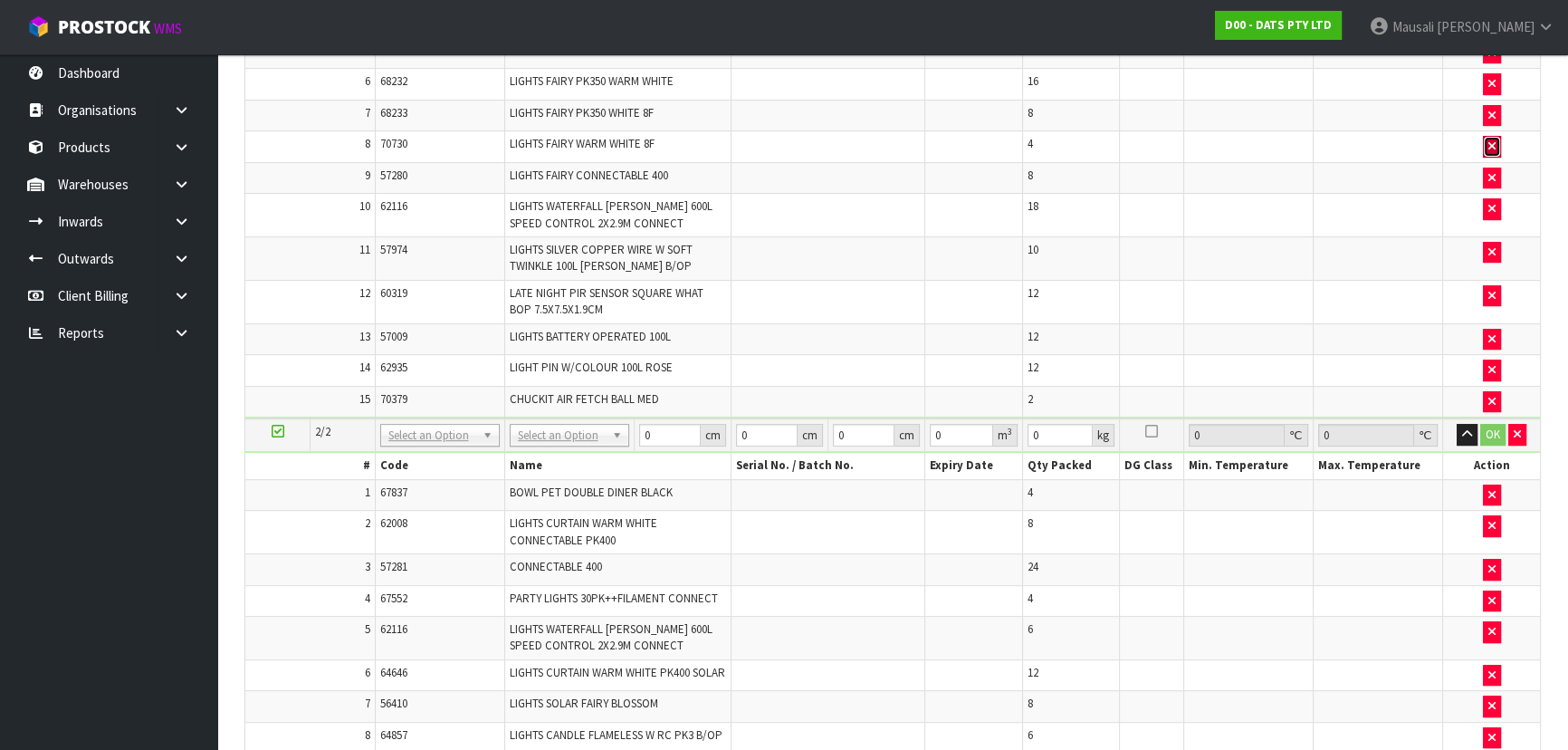
click at [1494, 142] on icon "button" at bounding box center [1493, 146] width 7 height 12
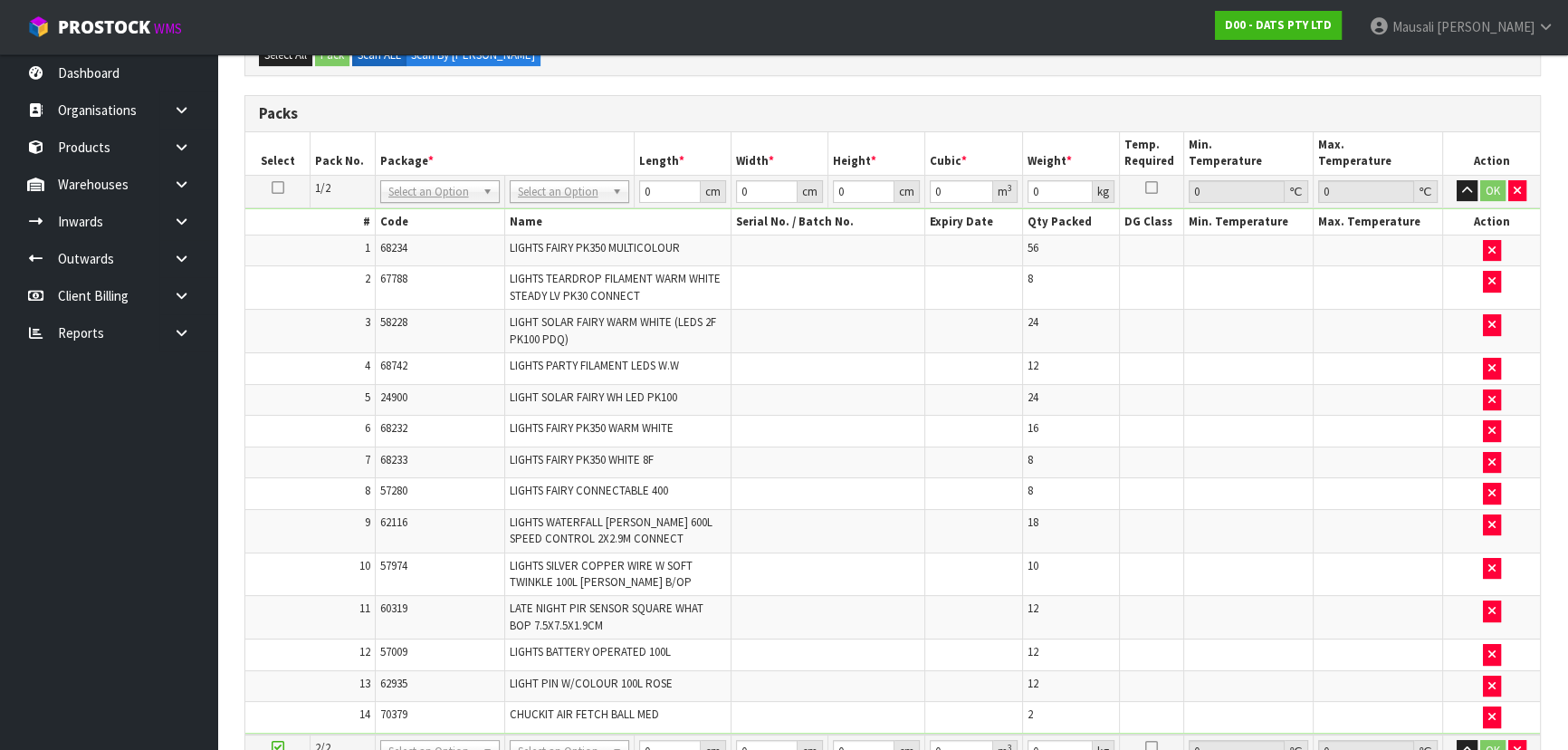
scroll to position [381, 0]
type input "120"
type input "100"
type input "142.74"
drag, startPoint x: 671, startPoint y: 188, endPoint x: 558, endPoint y: 220, distance: 117.4
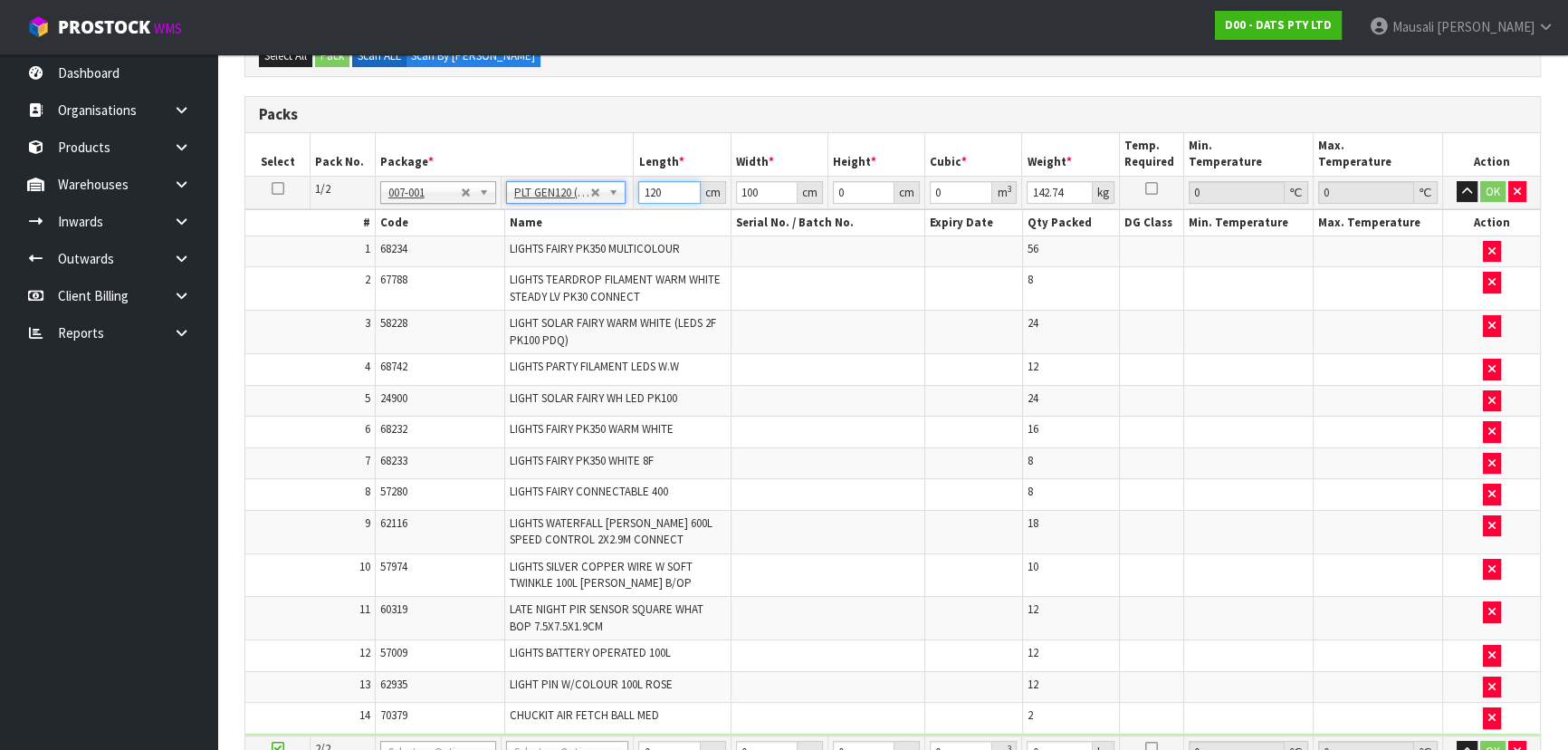
click at [571, 223] on tbody "1/2 NONE 007-001 007-002 007-004 007-009 007-013 007-014 007-015 007-017 007-01…" at bounding box center [892, 455] width 1295 height 560
type input "101"
type input "1"
type input "0.010201"
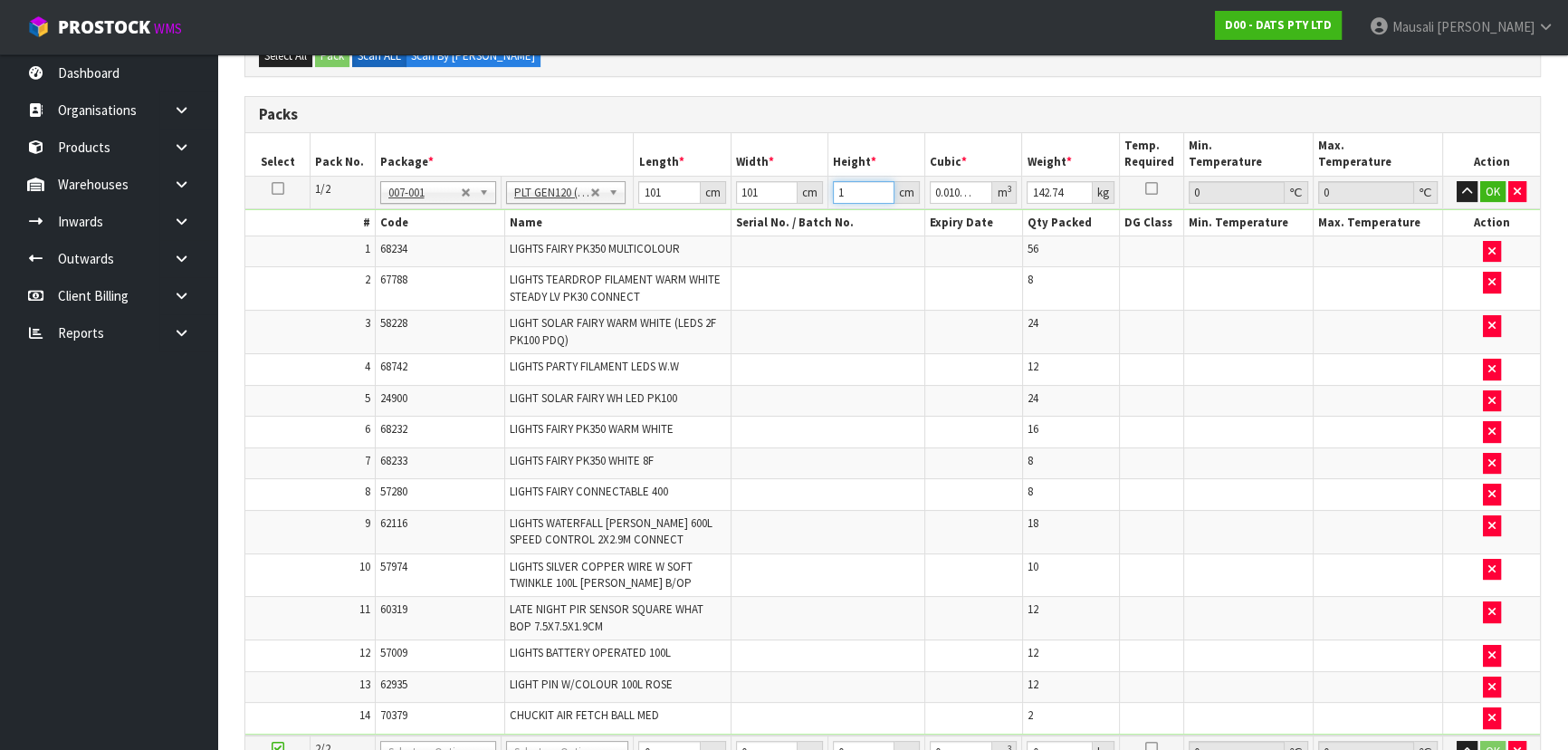
type input "12"
type input "0.122412"
type input "122"
type input "1.244522"
type input "122"
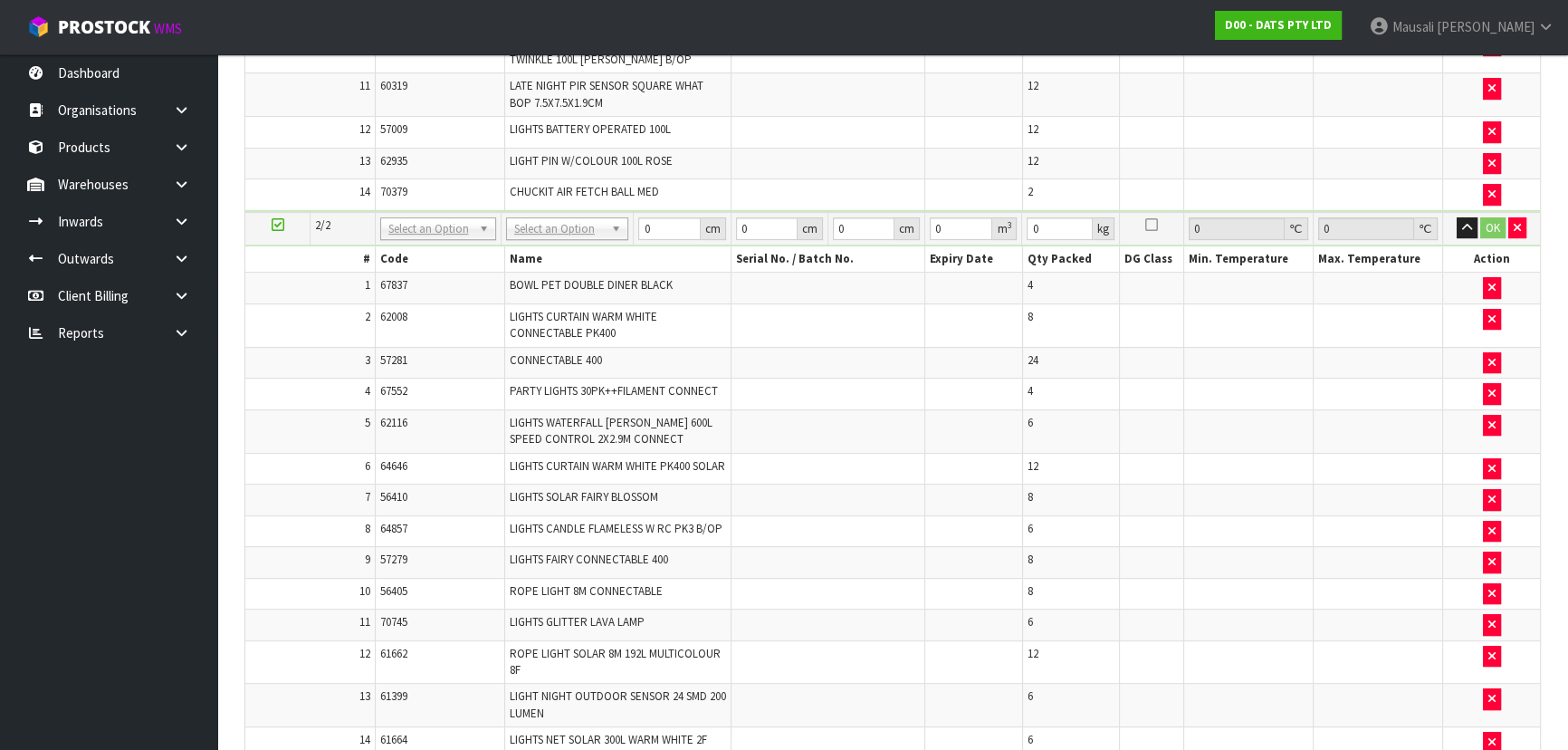
scroll to position [876, 0]
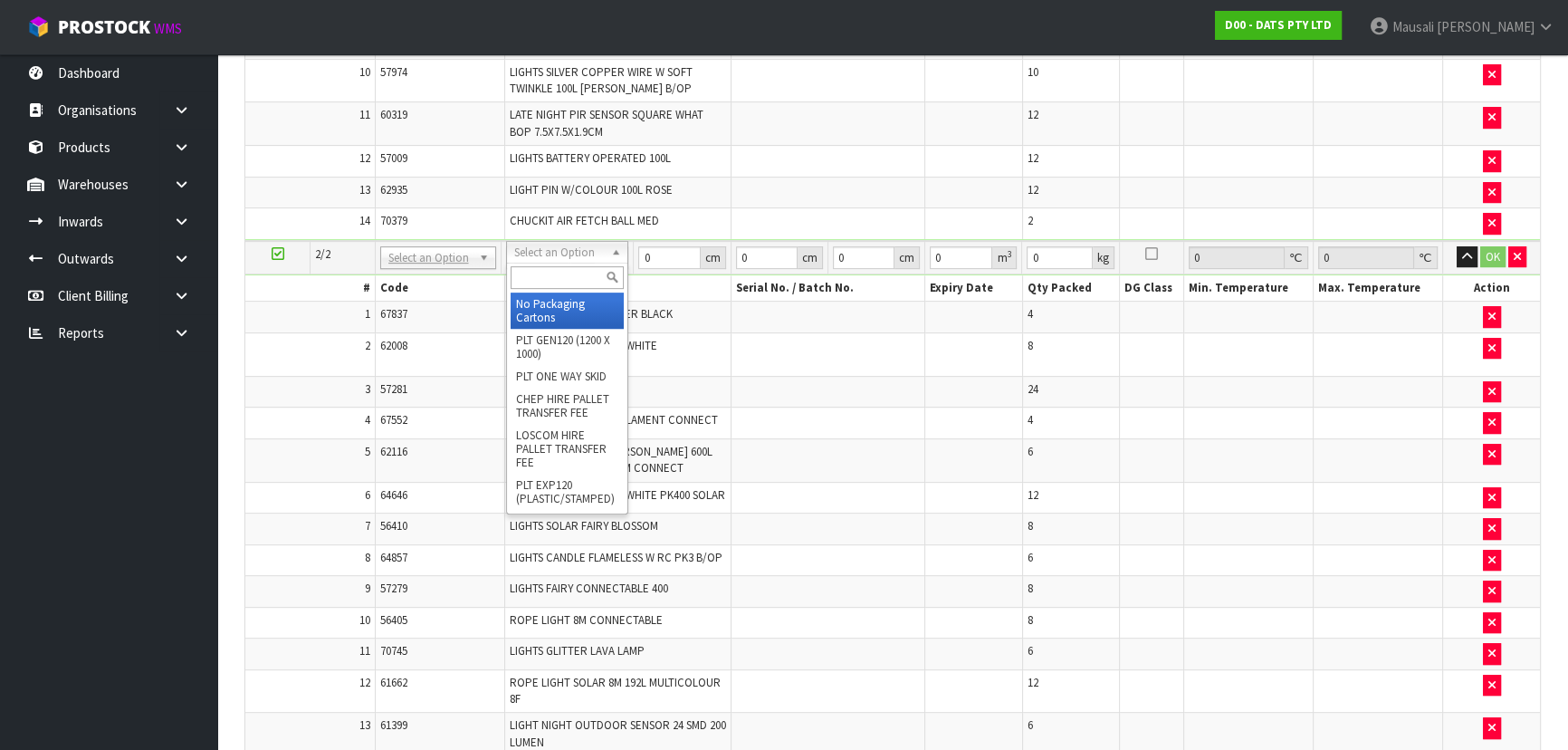
type input "149"
click at [551, 280] on input "text" at bounding box center [567, 278] width 113 height 23
type input "2"
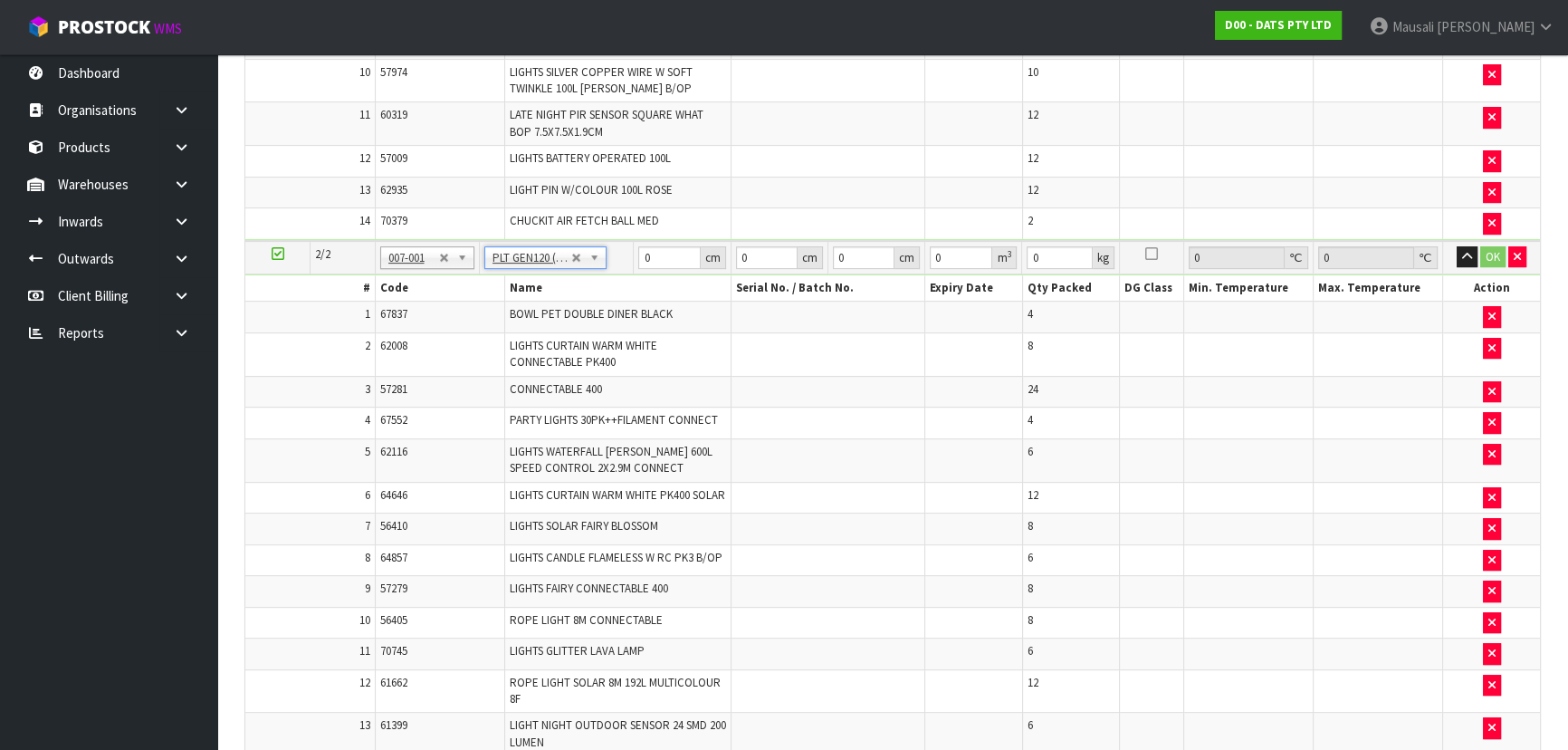
type input "120"
type input "100"
type input "132.41"
drag, startPoint x: 661, startPoint y: 254, endPoint x: 616, endPoint y: 267, distance: 46.8
click at [616, 267] on tr "2/2 NONE 007-001 007-002 007-004 007-009 007-013 007-014 007-015 007-017 007-01…" at bounding box center [892, 257] width 1295 height 33
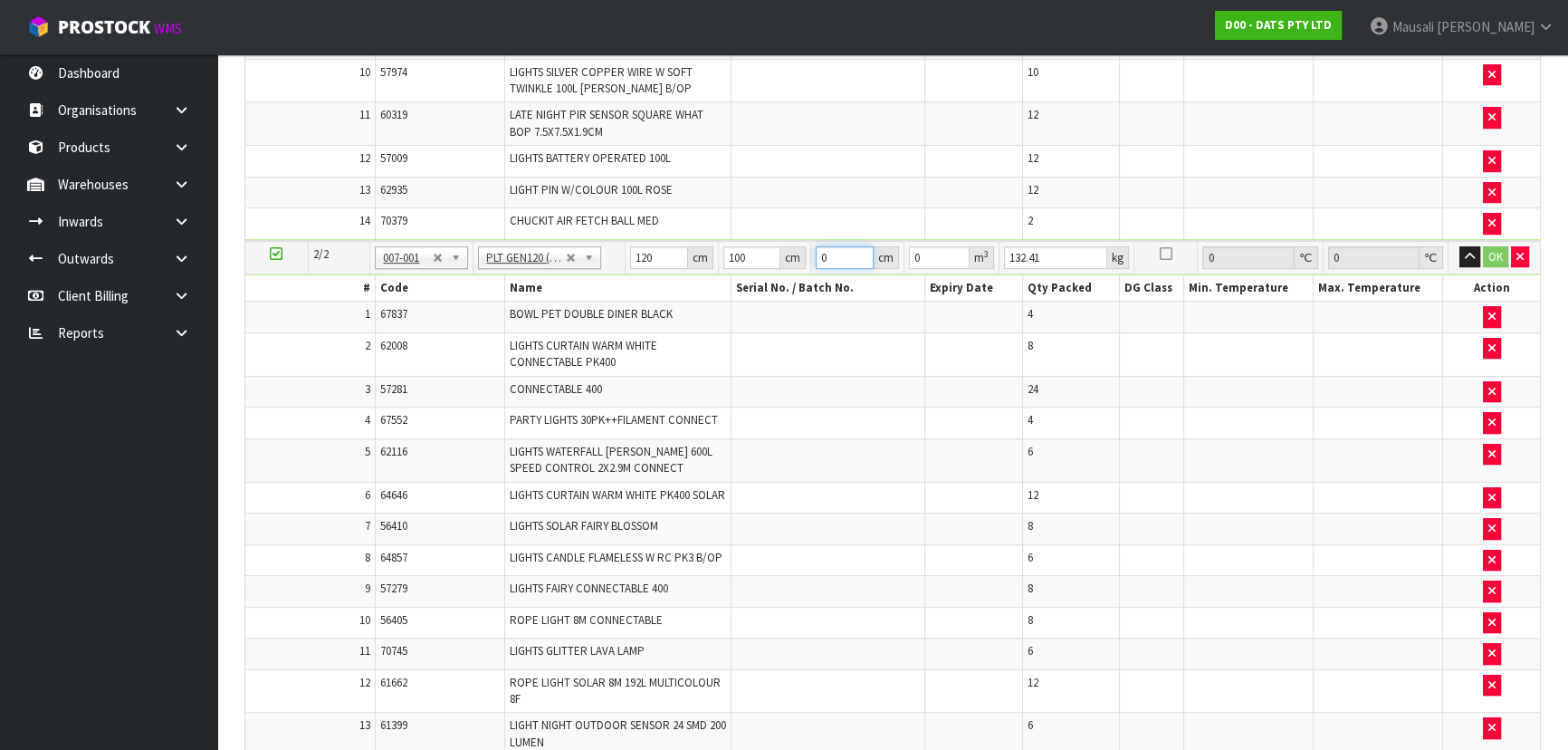
type input "1"
type input "0.012"
type input "10"
type input "0.12"
type input "102"
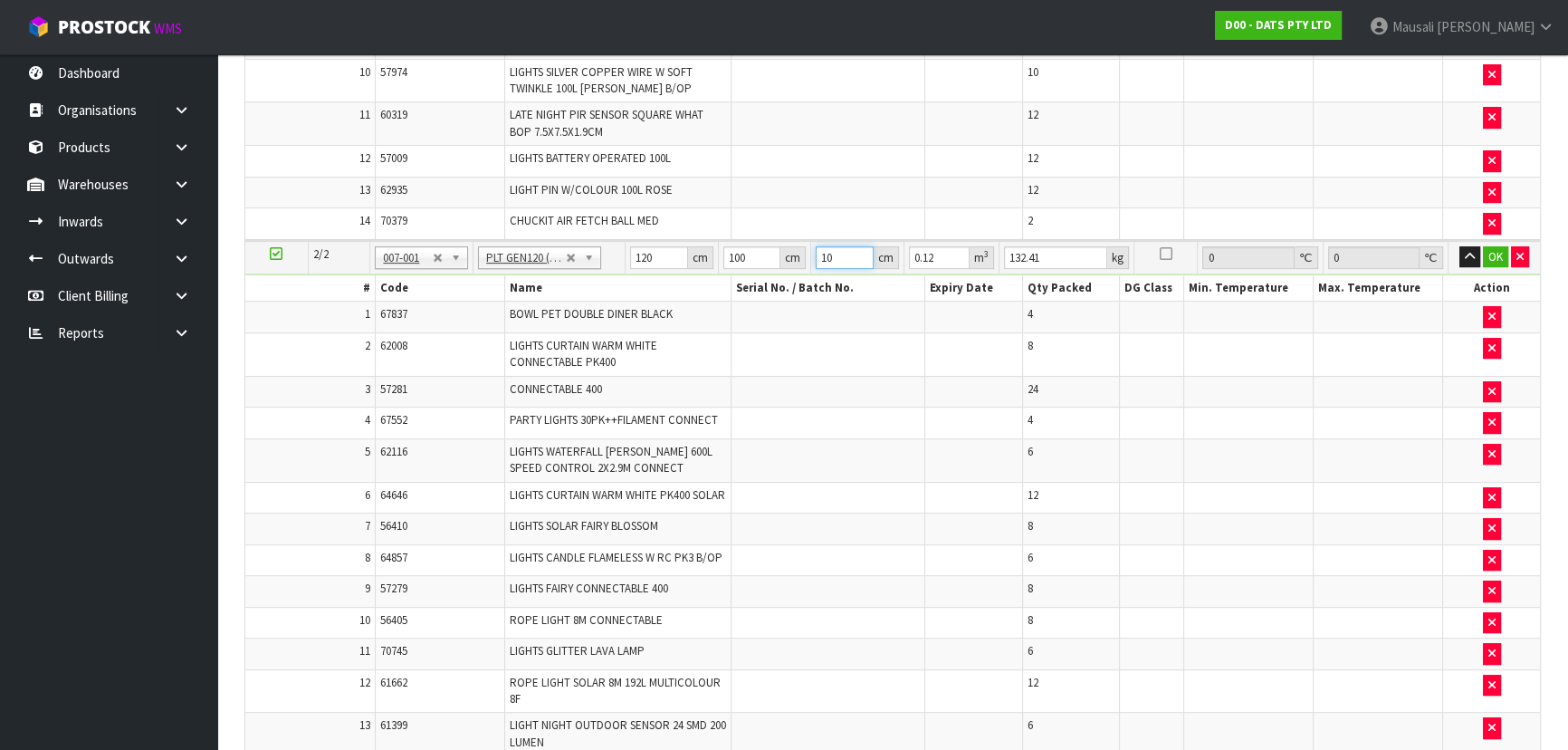
type input "1.224"
type input "102"
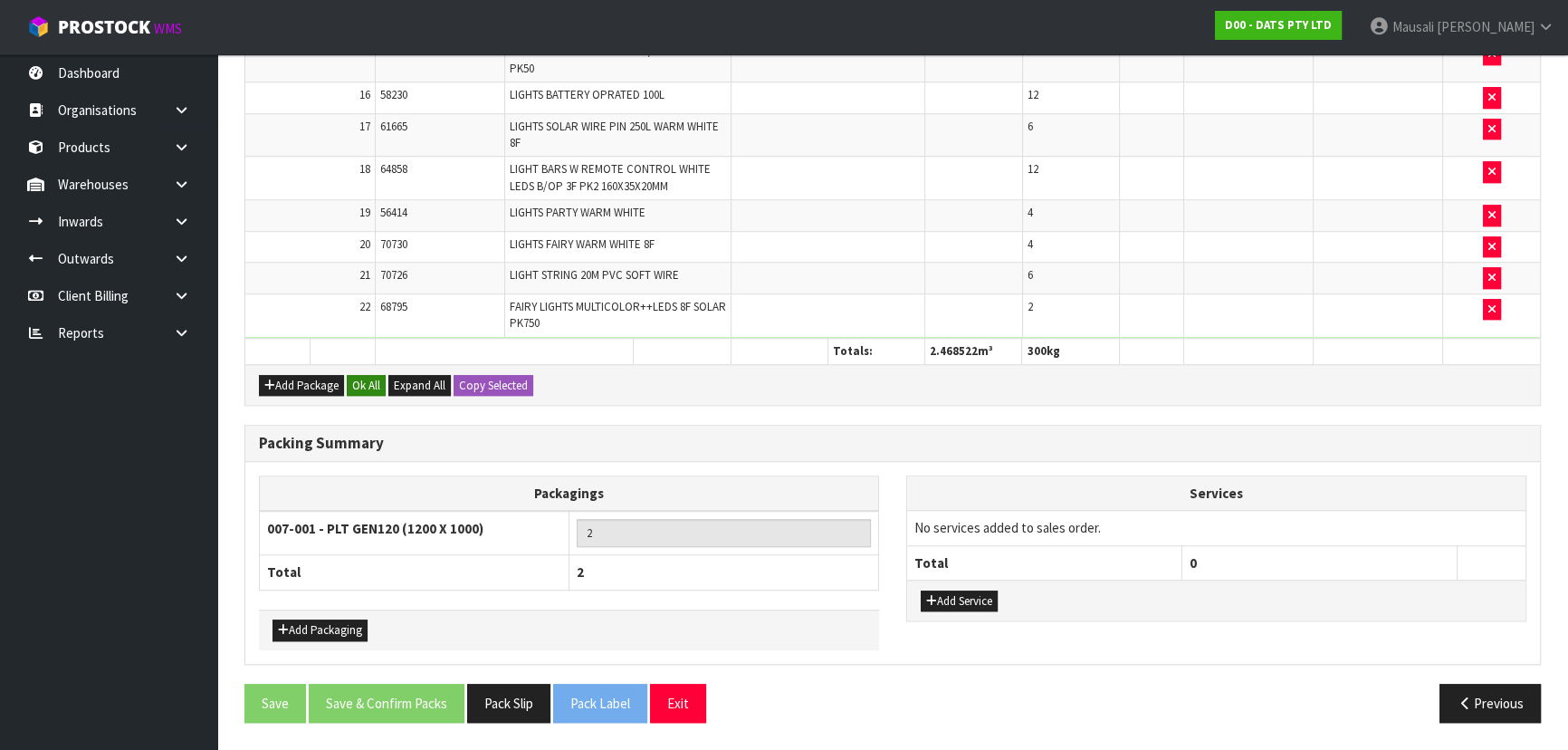
type input "151"
click at [362, 381] on button "Ok All" at bounding box center [366, 386] width 39 height 22
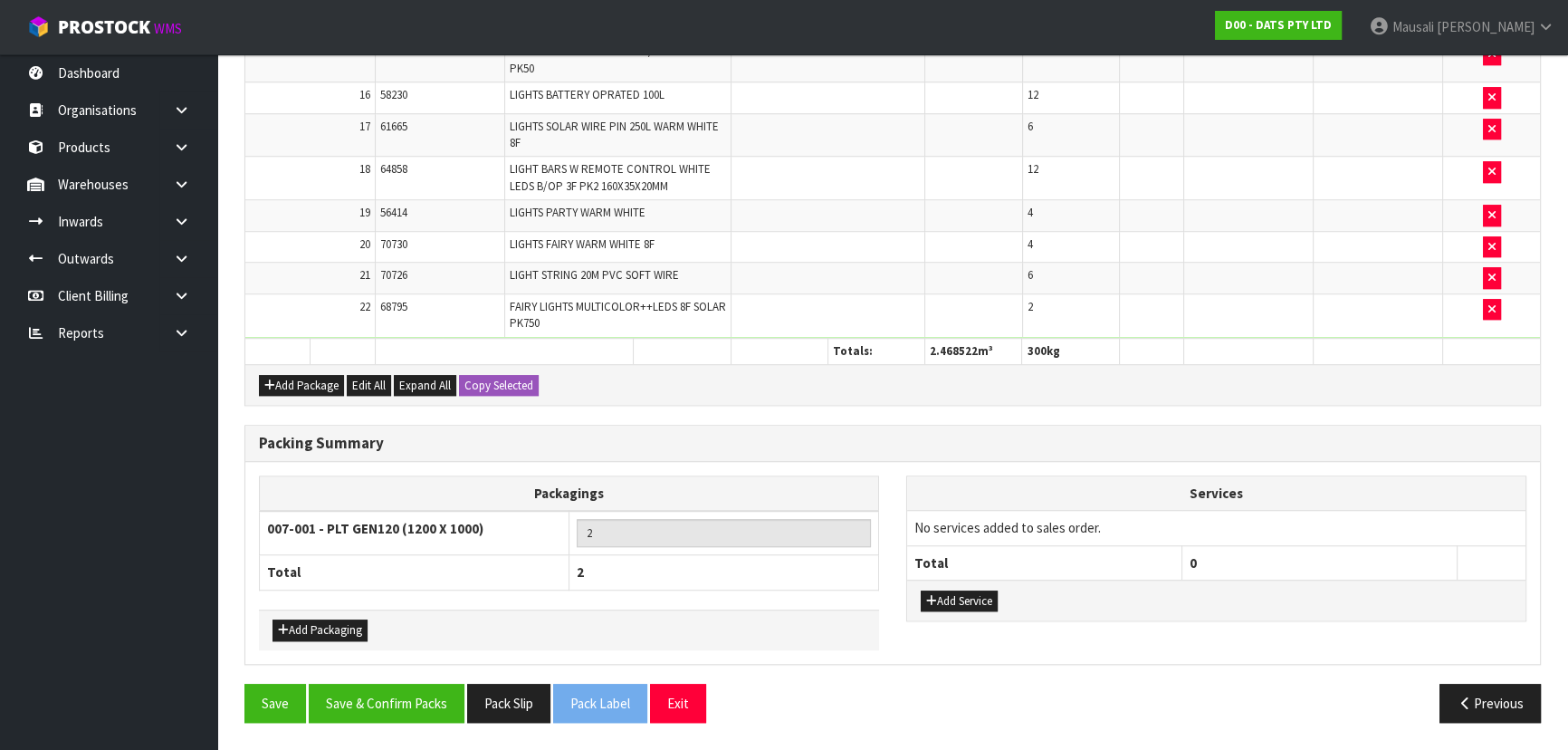
scroll to position [1633, 0]
click at [304, 625] on button "Add Packaging" at bounding box center [320, 631] width 95 height 22
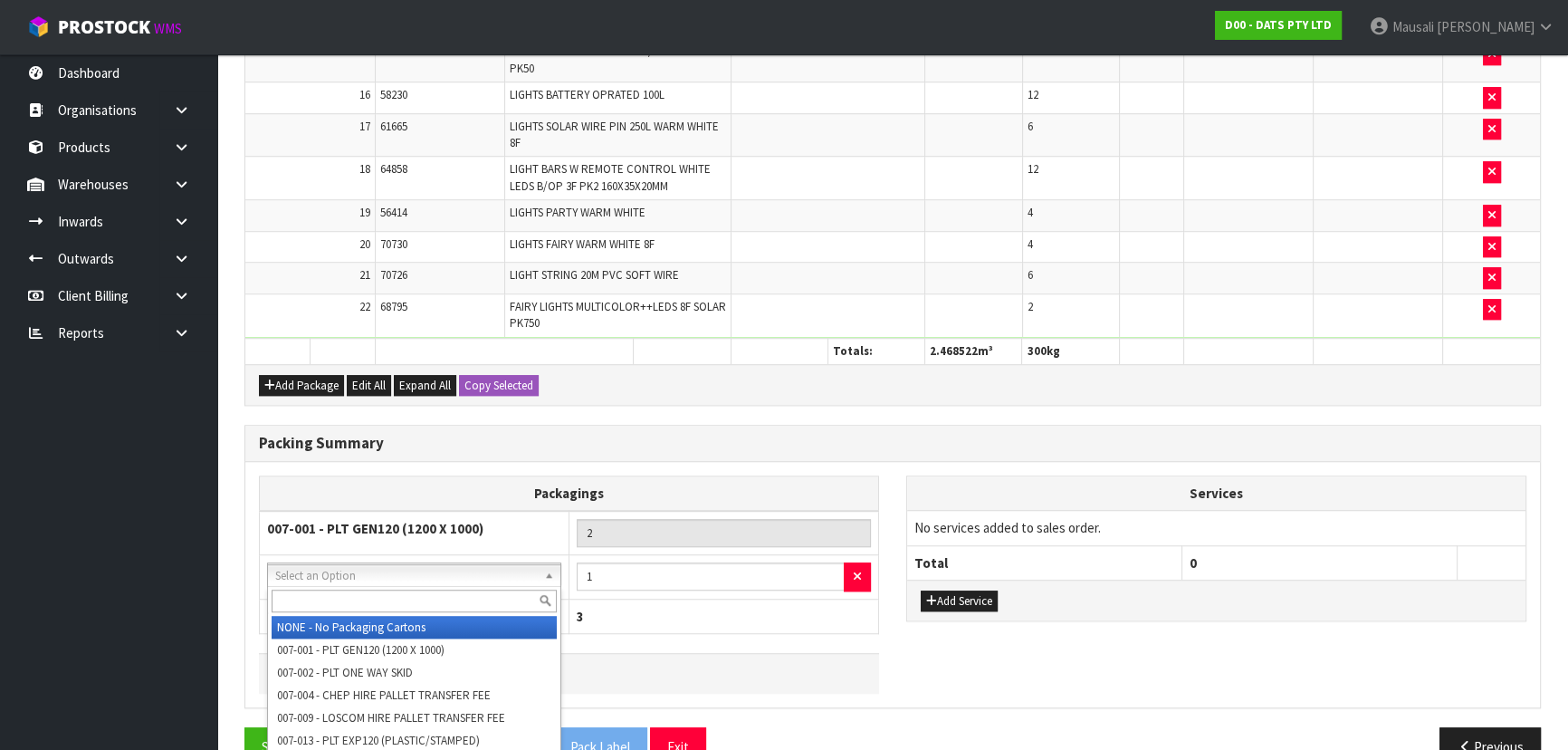
click at [299, 600] on input "text" at bounding box center [415, 600] width 285 height 23
type input "OC"
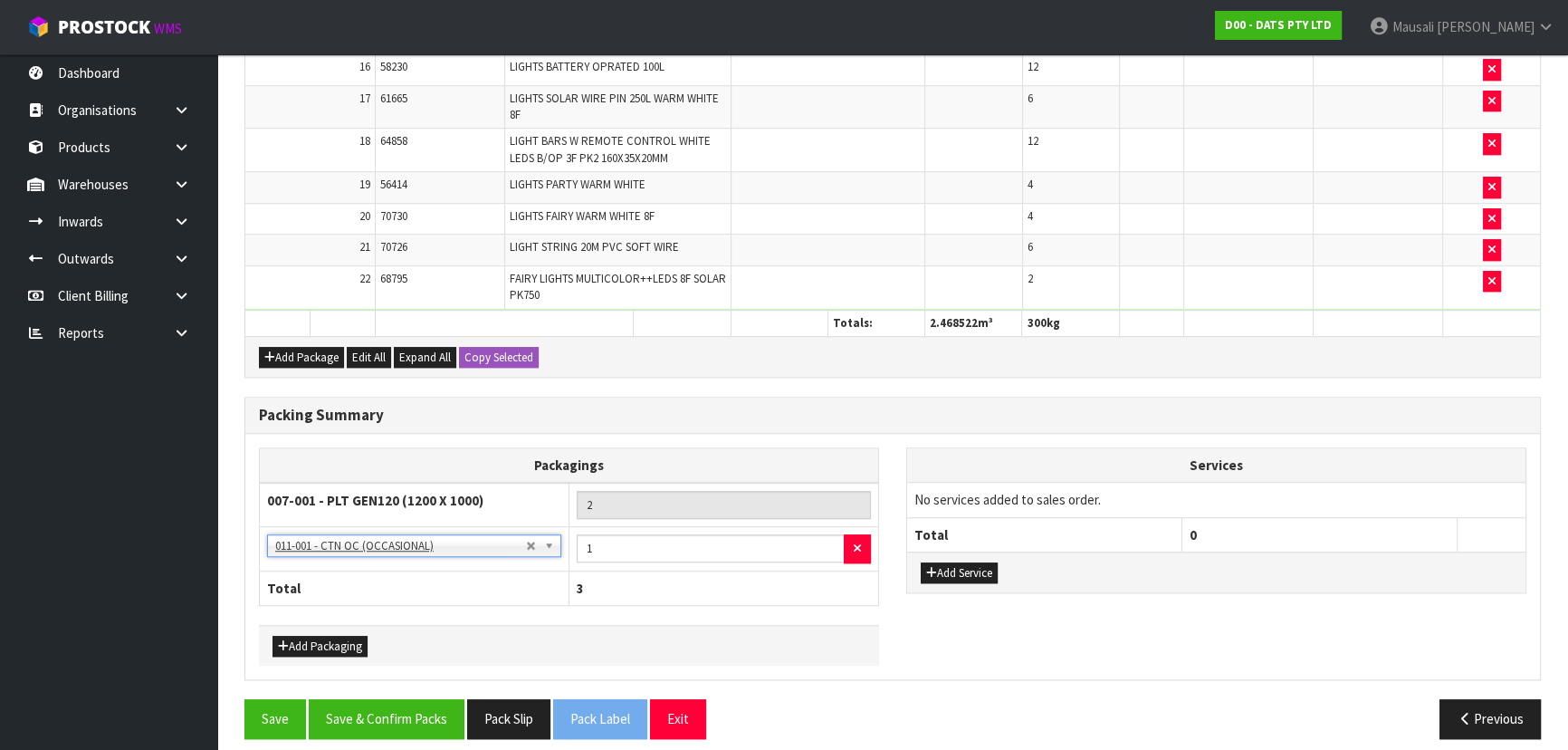
scroll to position [1677, 0]
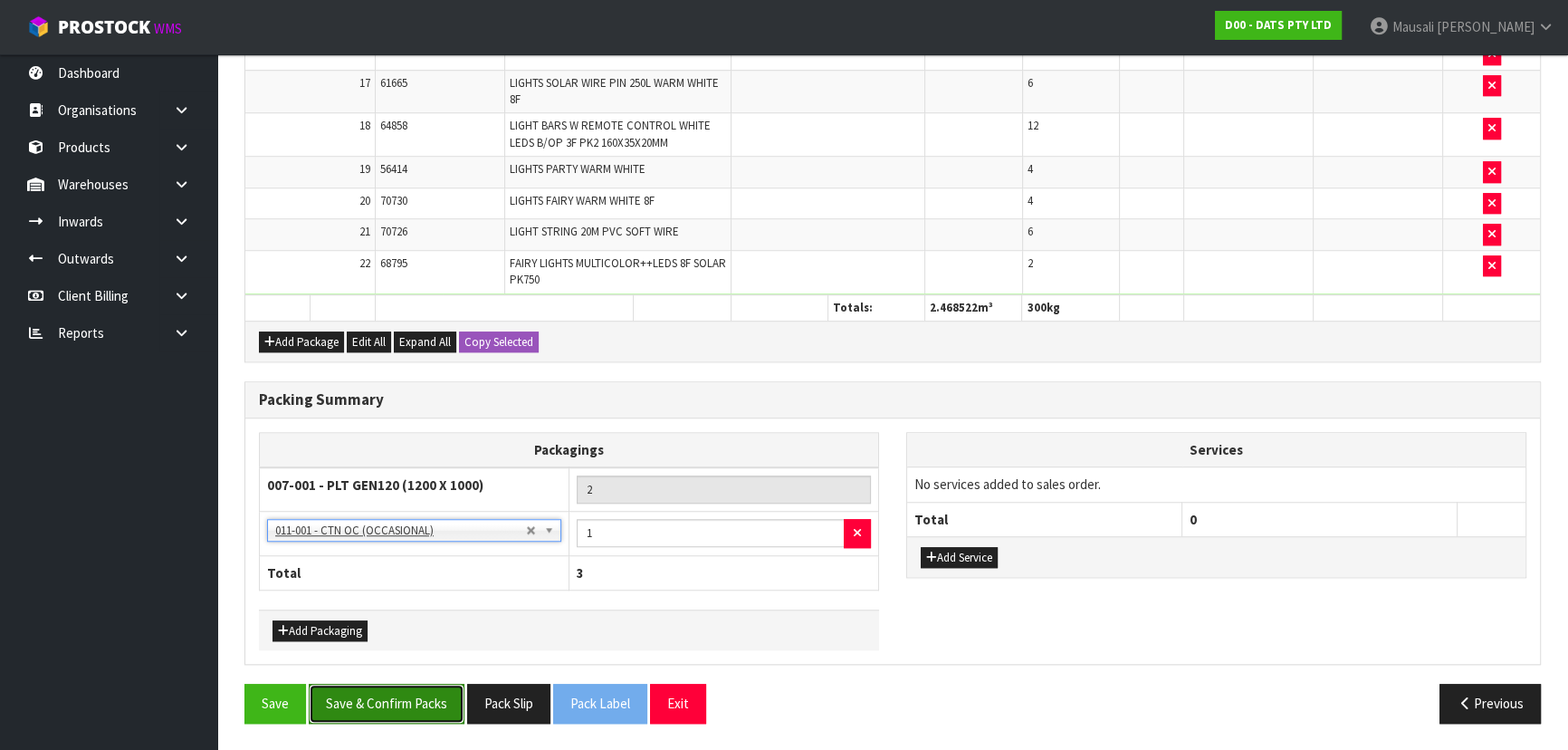
click at [389, 696] on button "Save & Confirm Packs" at bounding box center [386, 703] width 155 height 39
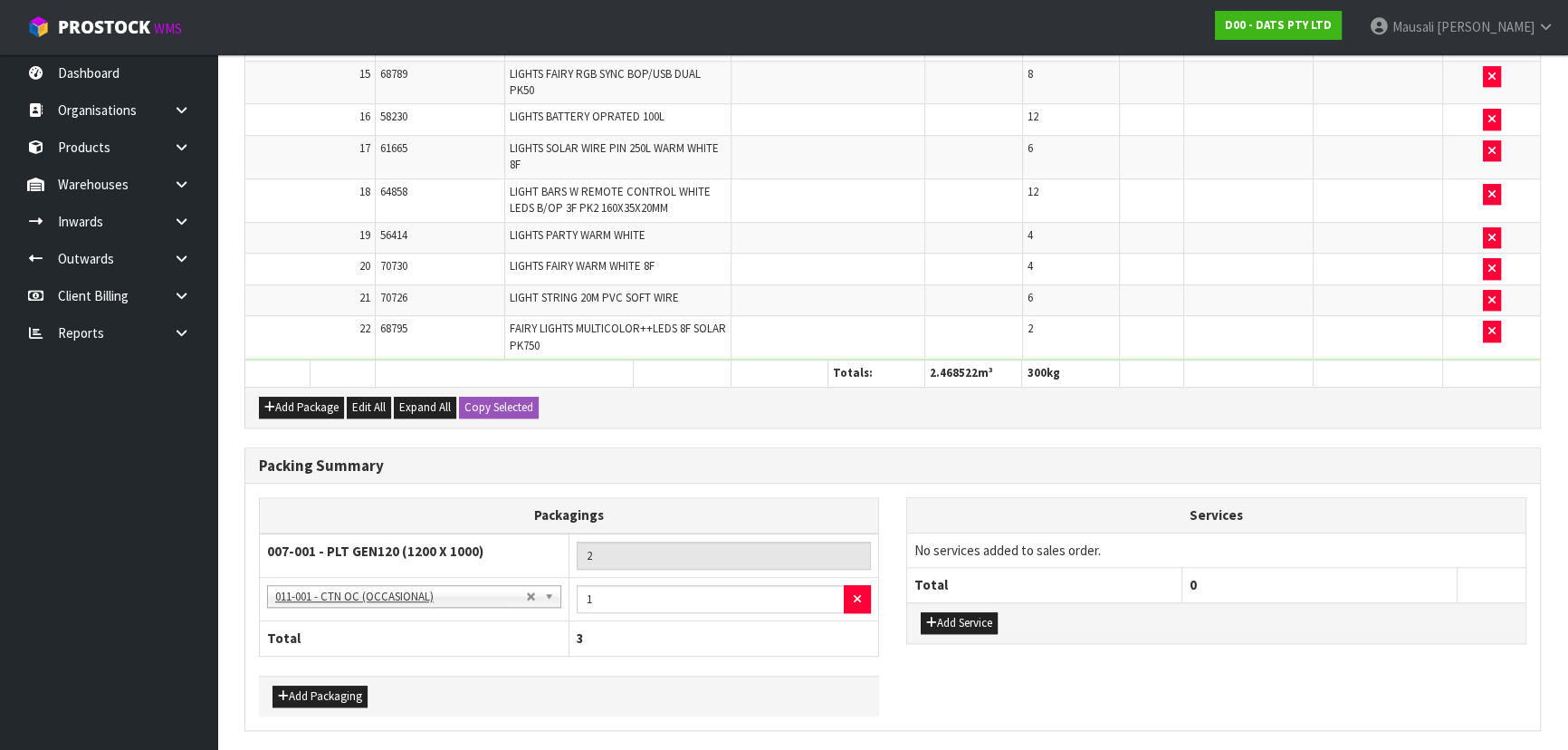
scroll to position [0, 0]
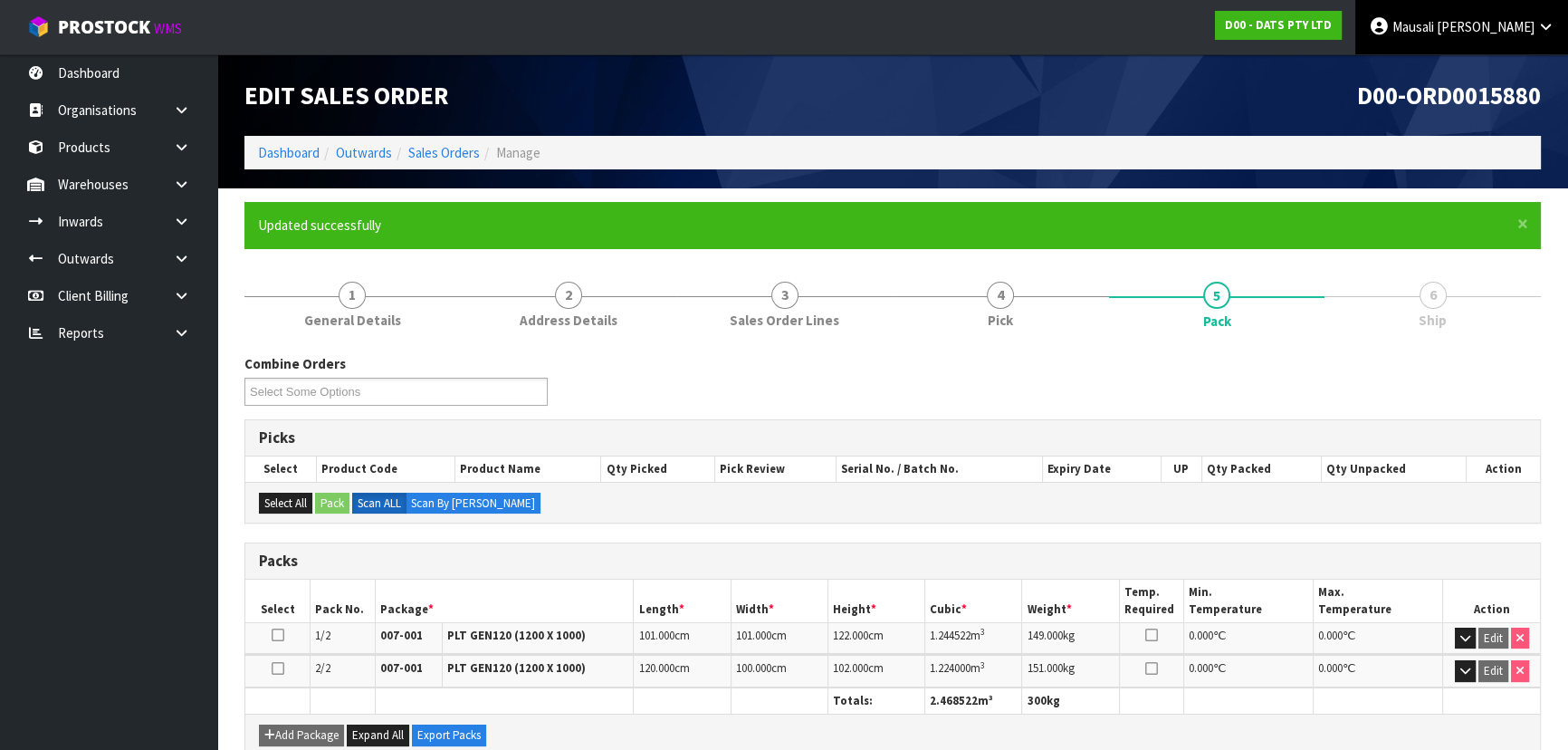
click at [1435, 30] on span "Mausali" at bounding box center [1413, 27] width 41 height 17
click at [1480, 71] on link "Logout" at bounding box center [1496, 72] width 143 height 25
